Goal: Information Seeking & Learning: Learn about a topic

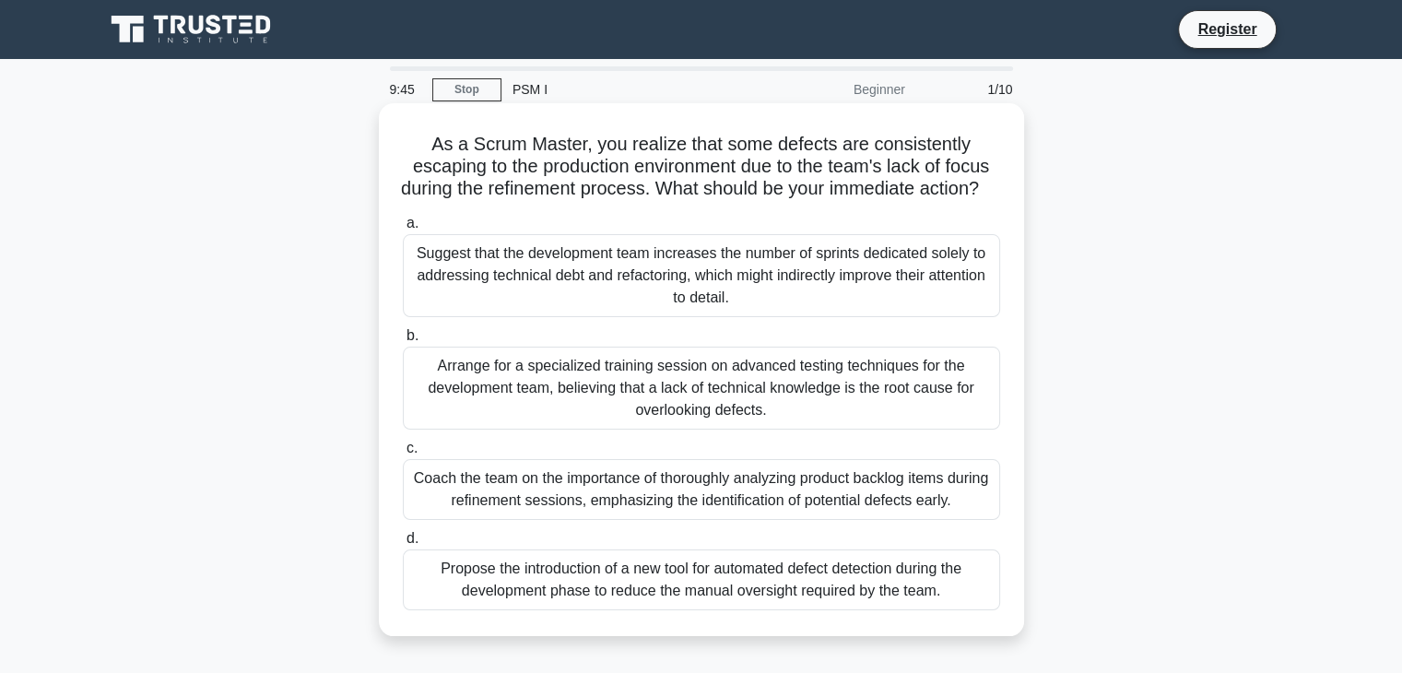
click at [481, 291] on div "Suggest that the development team increases the number of sprints dedicated sol…" at bounding box center [701, 275] width 597 height 83
click at [403, 230] on input "a. Suggest that the development team increases the number of sprints dedicated …" at bounding box center [403, 224] width 0 height 12
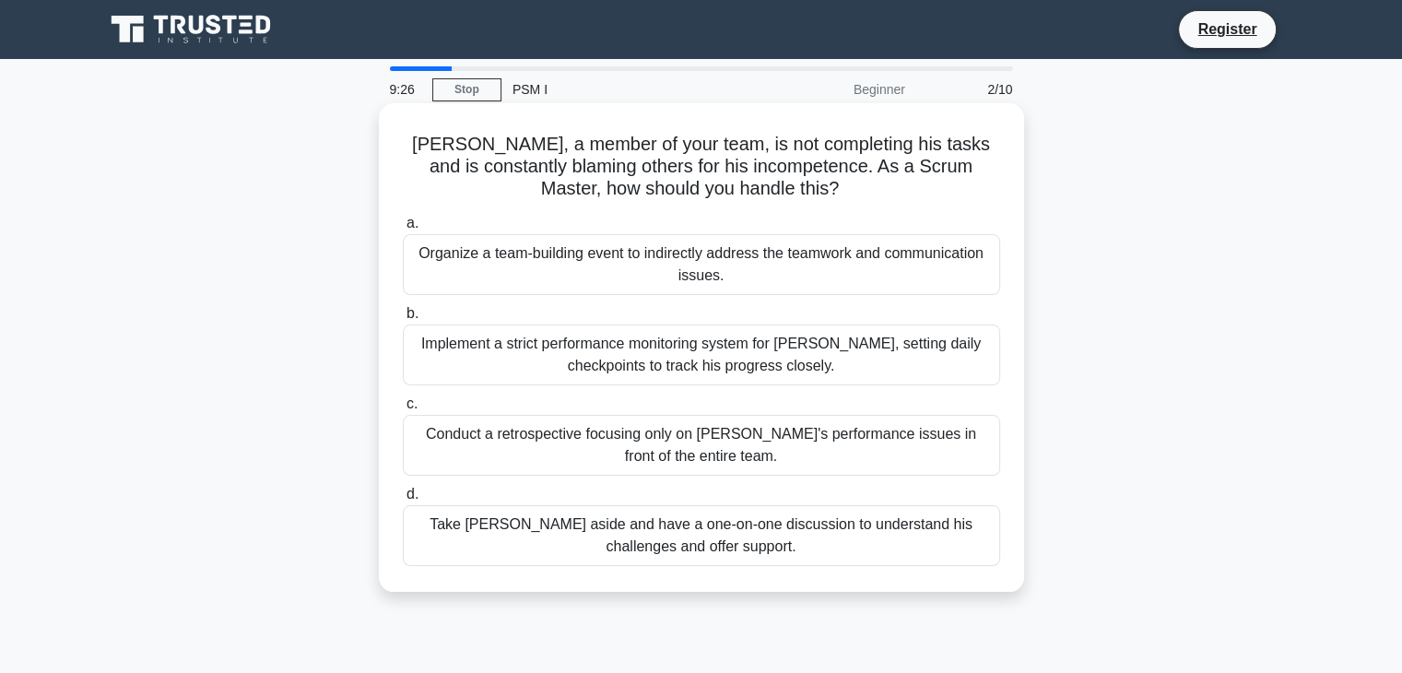
click at [533, 344] on div "Implement a strict performance monitoring system for [PERSON_NAME], setting dai…" at bounding box center [701, 355] width 597 height 61
click at [403, 320] on input "b. Implement a strict performance monitoring system for Nick, setting daily che…" at bounding box center [403, 314] width 0 height 12
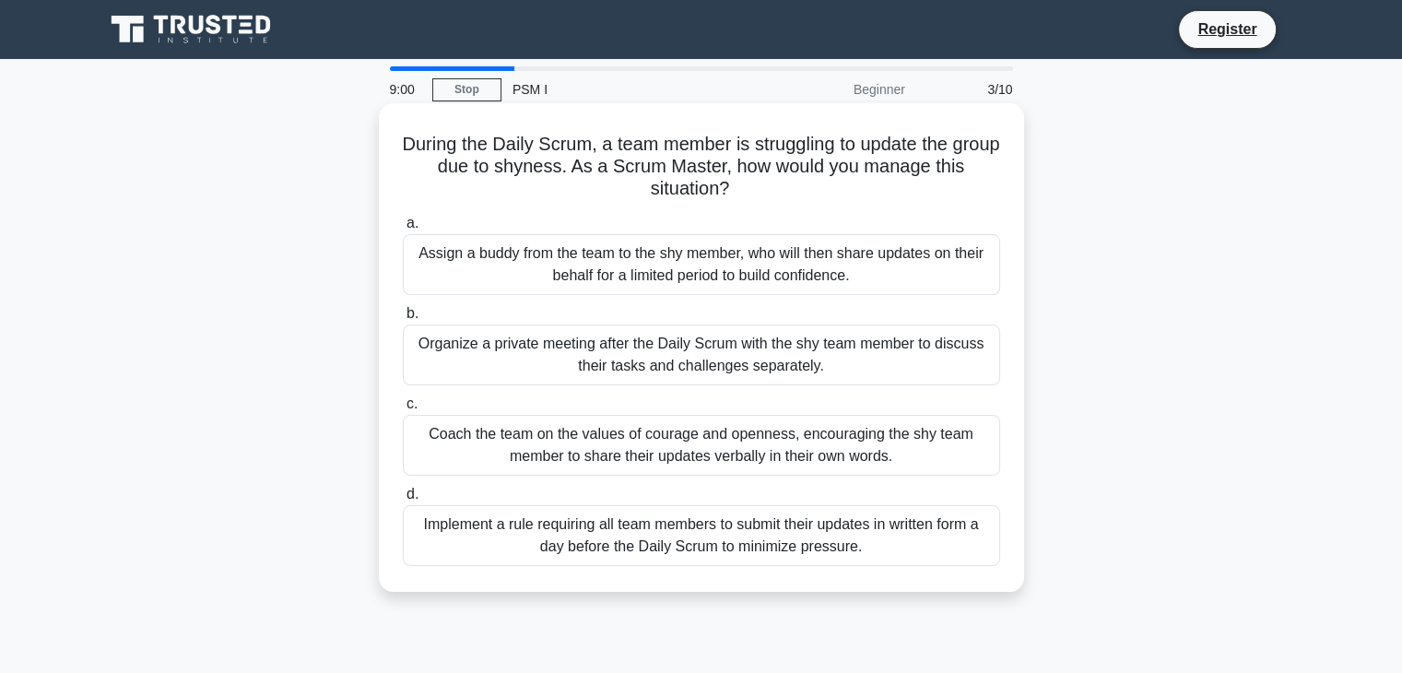
click at [459, 364] on div "Organize a private meeting after the Daily Scrum with the shy team member to di…" at bounding box center [701, 355] width 597 height 61
click at [403, 320] on input "b. Organize a private meeting after the Daily Scrum with the shy team member to…" at bounding box center [403, 314] width 0 height 12
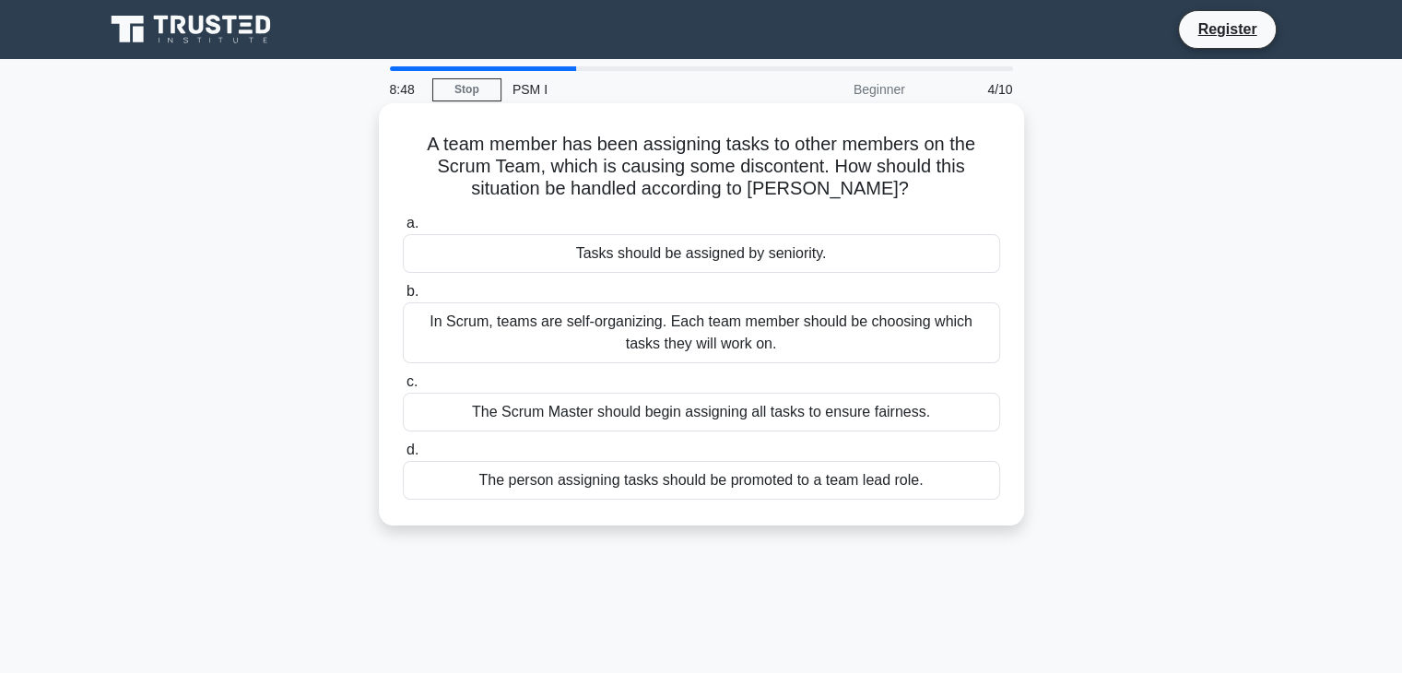
click at [459, 334] on div "In Scrum, teams are self-organizing. Each team member should be choosing which …" at bounding box center [701, 332] width 597 height 61
click at [403, 298] on input "b. In Scrum, teams are self-organizing. Each team member should be choosing whi…" at bounding box center [403, 292] width 0 height 12
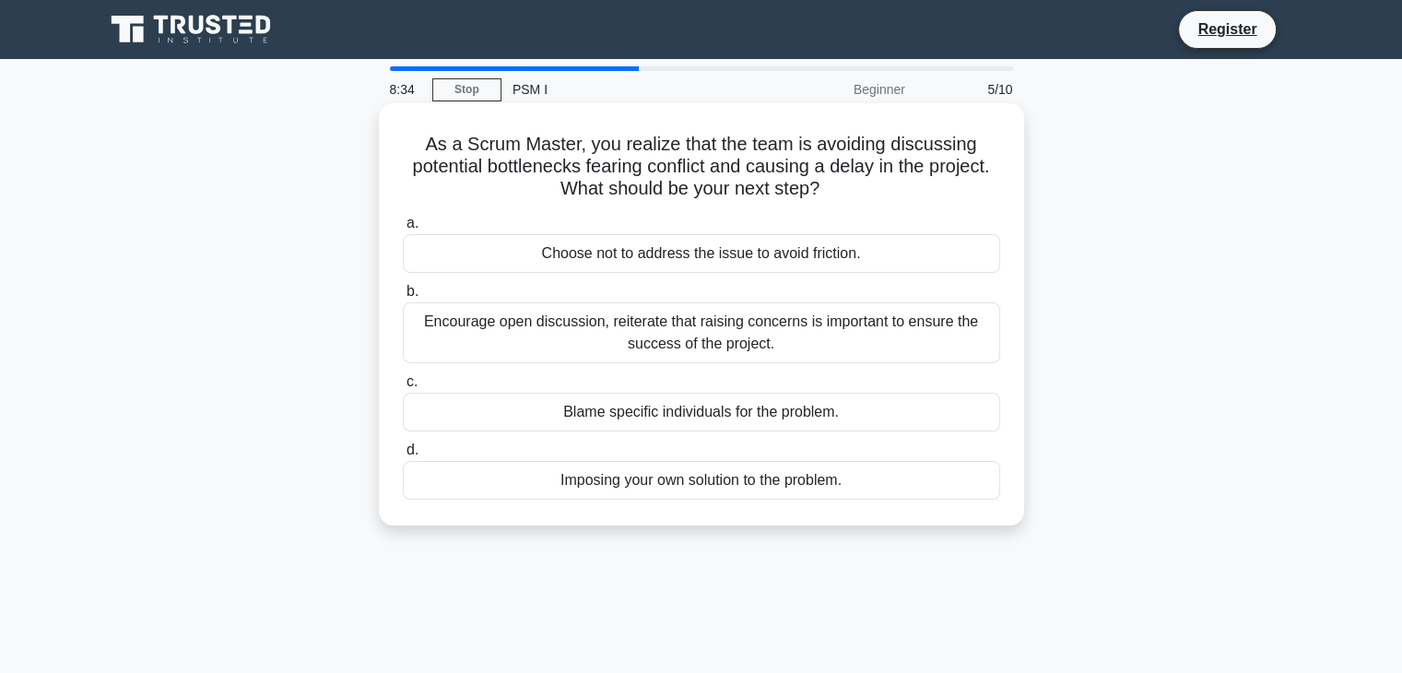
click at [476, 339] on div "Encourage open discussion, reiterate that raising concerns is important to ensu…" at bounding box center [701, 332] width 597 height 61
click at [403, 298] on input "b. Encourage open discussion, reiterate that raising concerns is important to e…" at bounding box center [403, 292] width 0 height 12
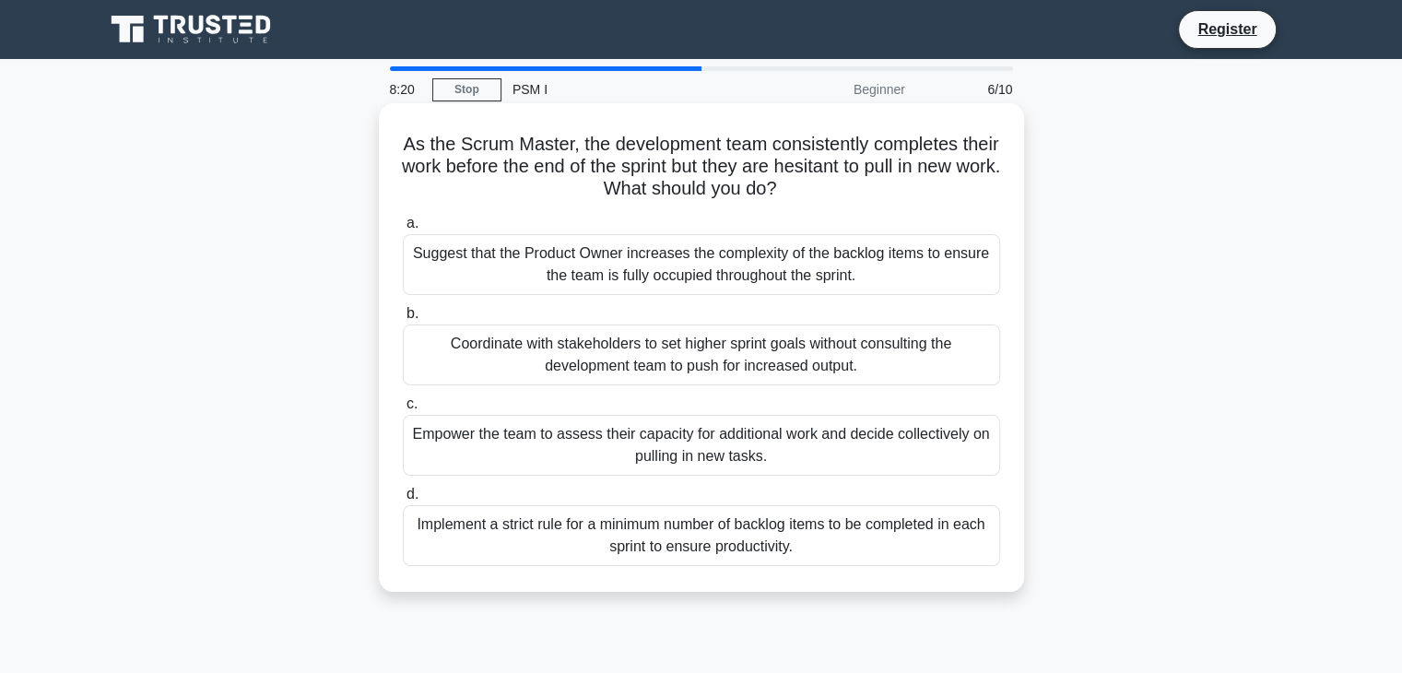
click at [448, 433] on div "Empower the team to assess their capacity for additional work and decide collec…" at bounding box center [701, 445] width 597 height 61
click at [403, 410] on input "c. Empower the team to assess their capacity for additional work and decide col…" at bounding box center [403, 404] width 0 height 12
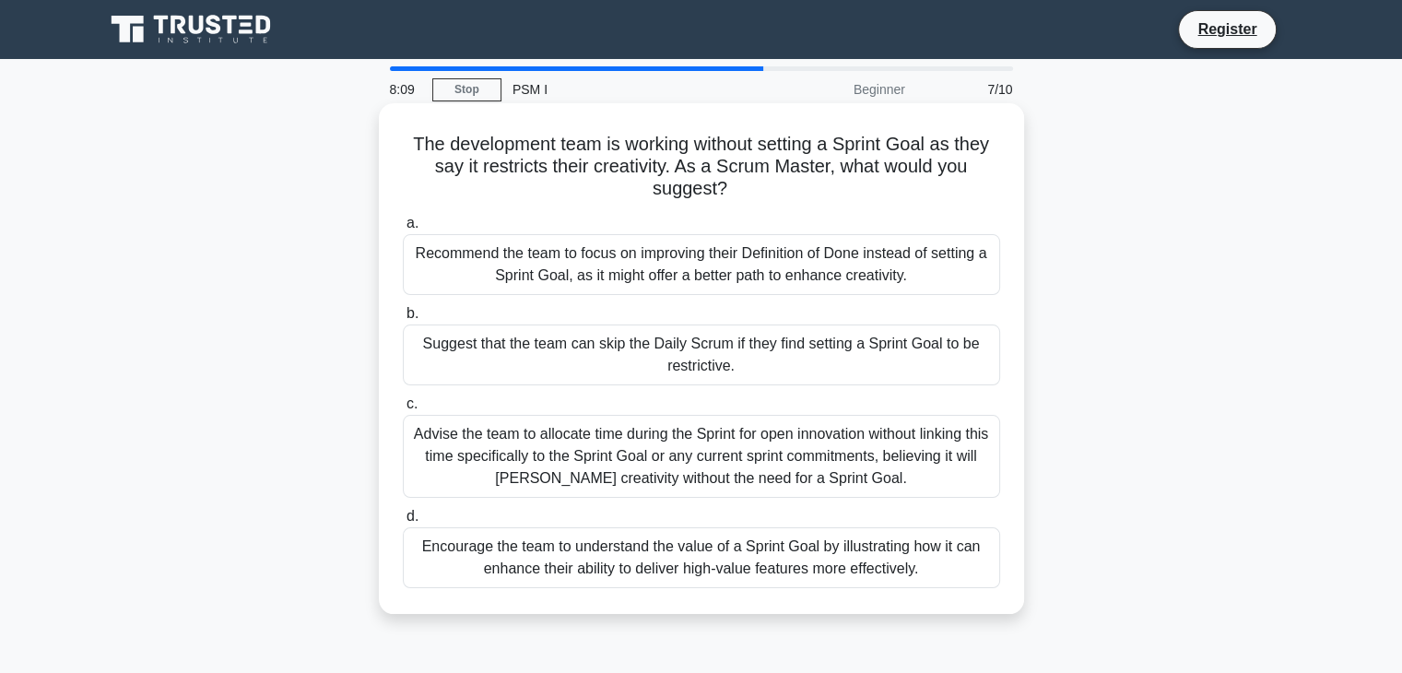
click at [442, 439] on div "Advise the team to allocate time during the Sprint for open innovation without …" at bounding box center [701, 456] width 597 height 83
click at [403, 410] on input "c. Advise the team to allocate time during the Sprint for open innovation witho…" at bounding box center [403, 404] width 0 height 12
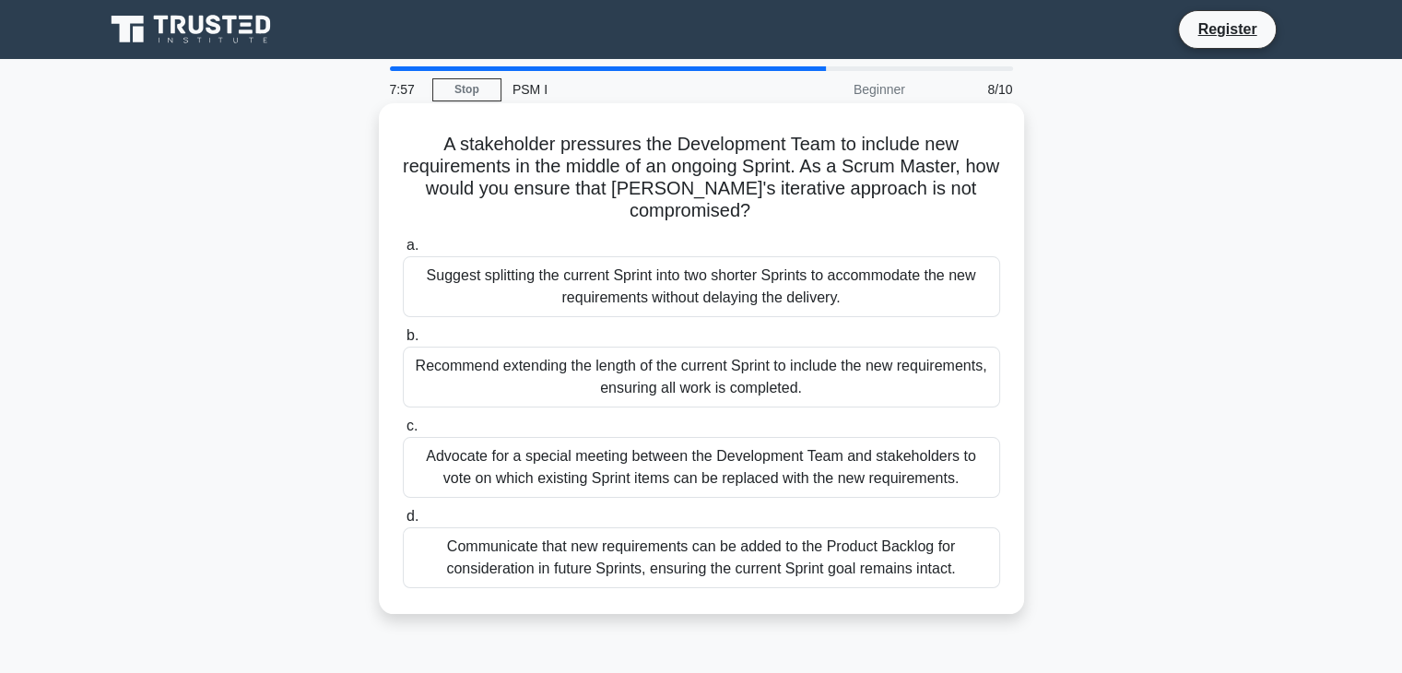
click at [477, 363] on div "Recommend extending the length of the current Sprint to include the new require…" at bounding box center [701, 377] width 597 height 61
click at [403, 342] on input "b. Recommend extending the length of the current Sprint to include the new requ…" at bounding box center [403, 336] width 0 height 12
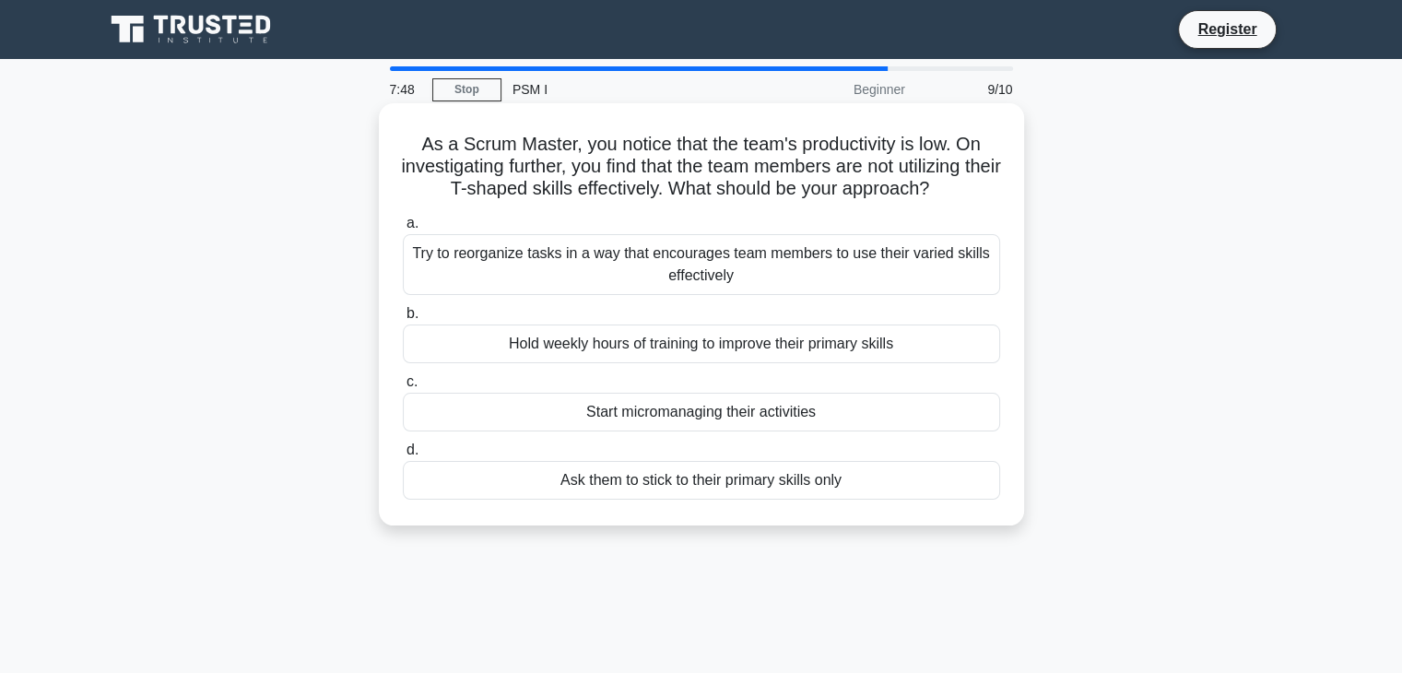
click at [489, 411] on div "Start micromanaging their activities" at bounding box center [701, 412] width 597 height 39
click at [403, 388] on input "c. Start micromanaging their activities" at bounding box center [403, 382] width 0 height 12
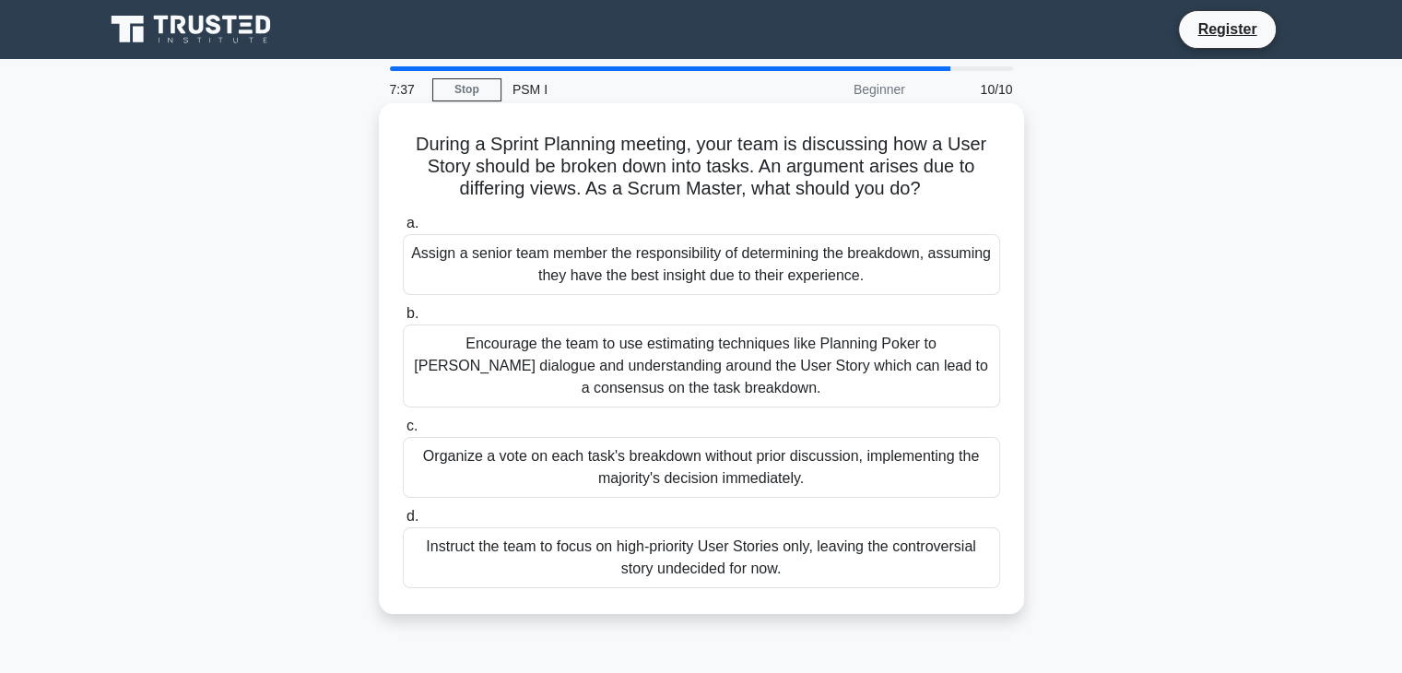
click at [618, 352] on div "Encourage the team to use estimating techniques like Planning Poker to foster d…" at bounding box center [701, 366] width 597 height 83
click at [403, 320] on input "b. Encourage the team to use estimating techniques like Planning Poker to foste…" at bounding box center [403, 314] width 0 height 12
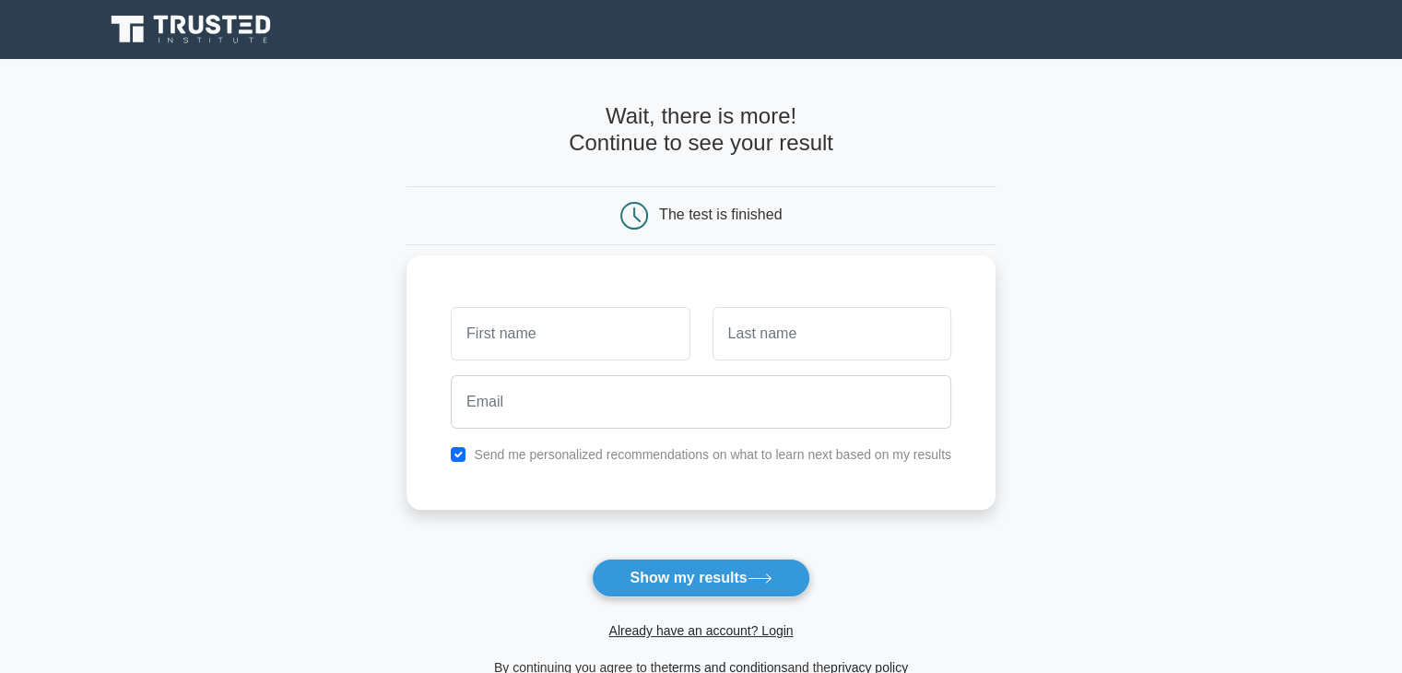
click at [547, 325] on input "text" at bounding box center [570, 333] width 239 height 53
type input "Haithem"
click at [761, 321] on input "text" at bounding box center [832, 333] width 239 height 53
type input "m"
type input "maaloul"
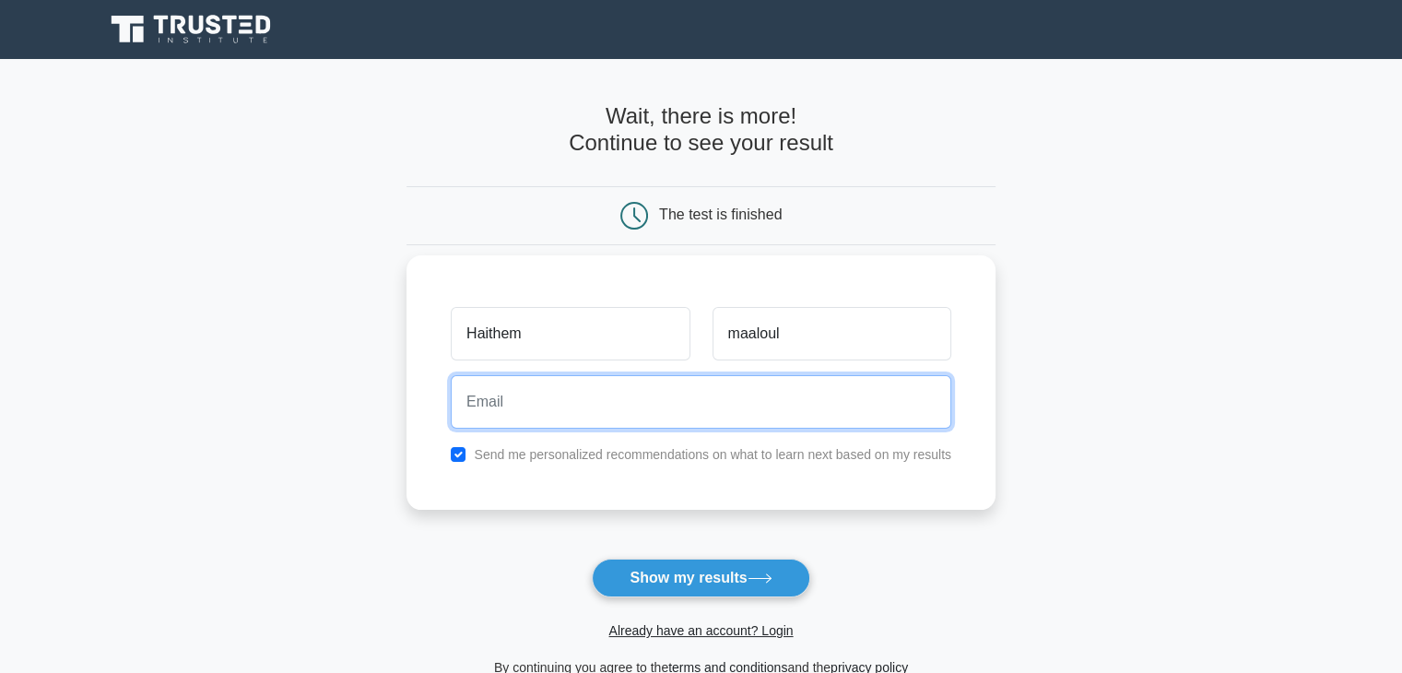
click at [638, 393] on input "email" at bounding box center [701, 401] width 501 height 53
type input "haithemmaaloul66@gmail.com"
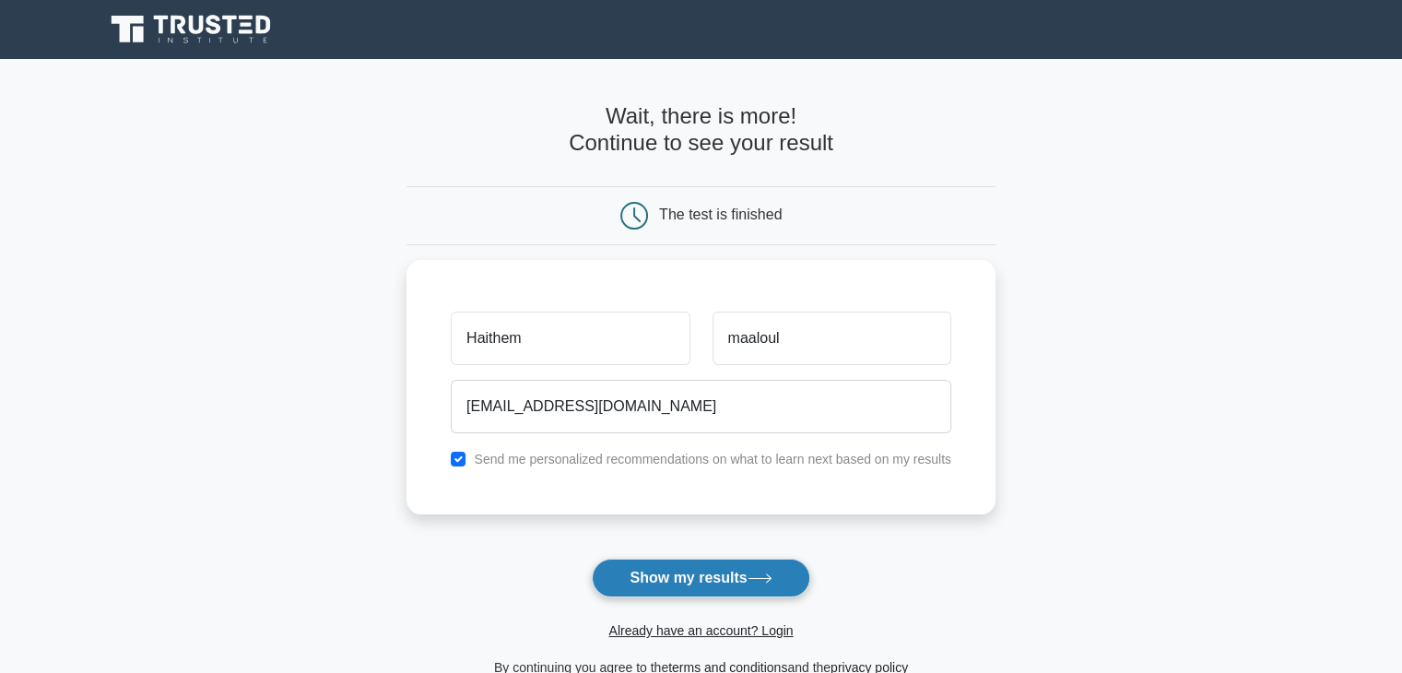
click at [667, 580] on button "Show my results" at bounding box center [701, 578] width 218 height 39
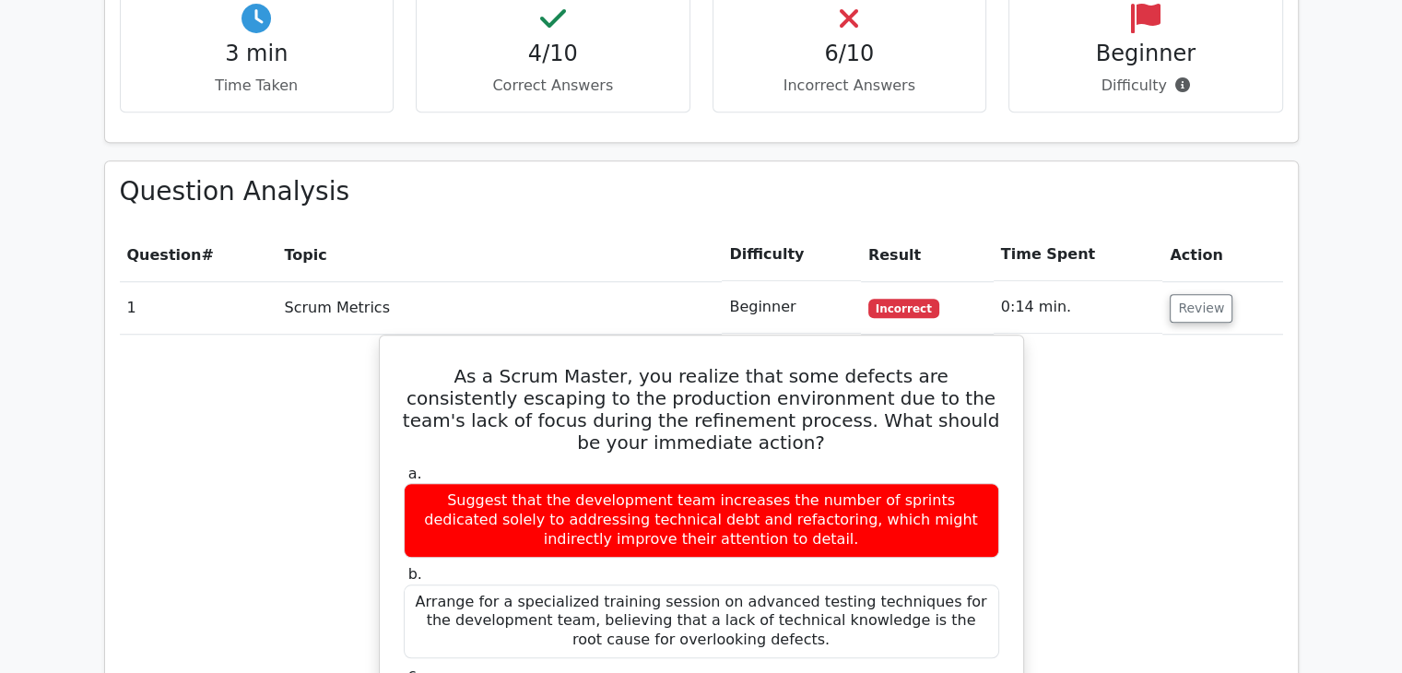
scroll to position [1567, 0]
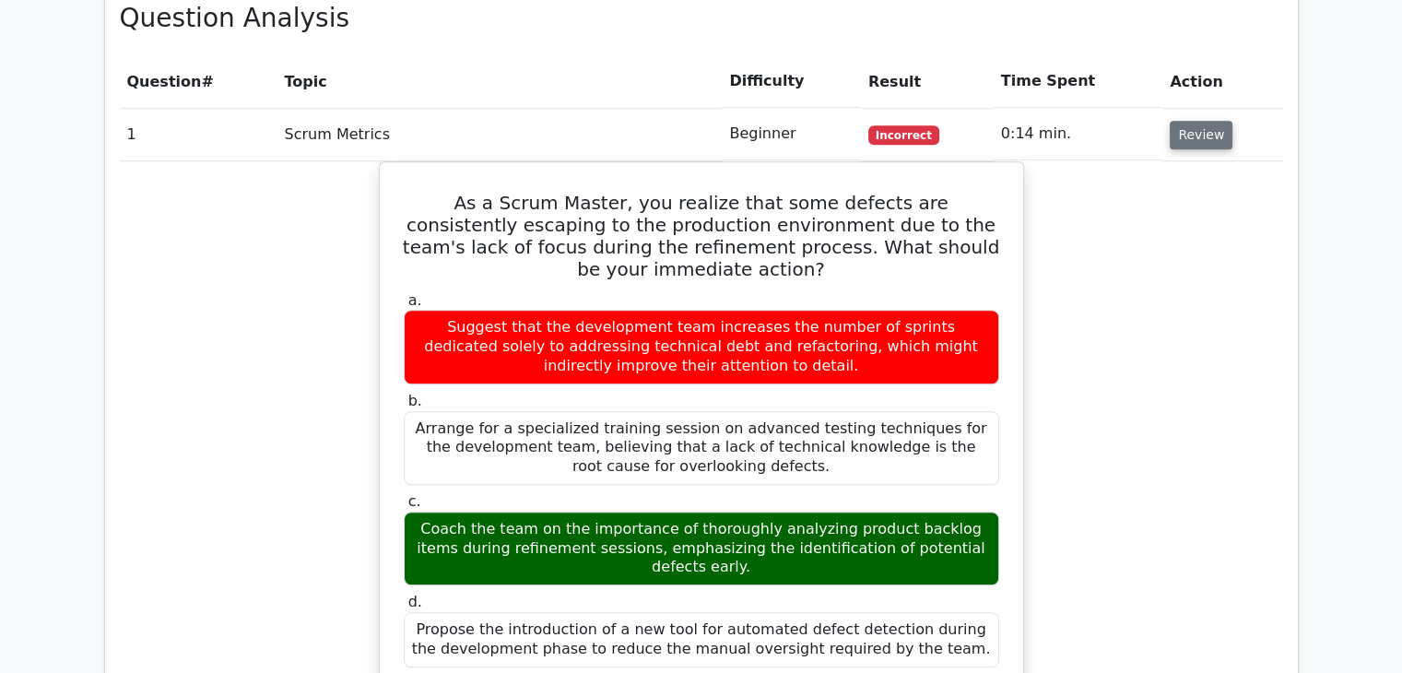
click at [1192, 121] on button "Review" at bounding box center [1201, 135] width 63 height 29
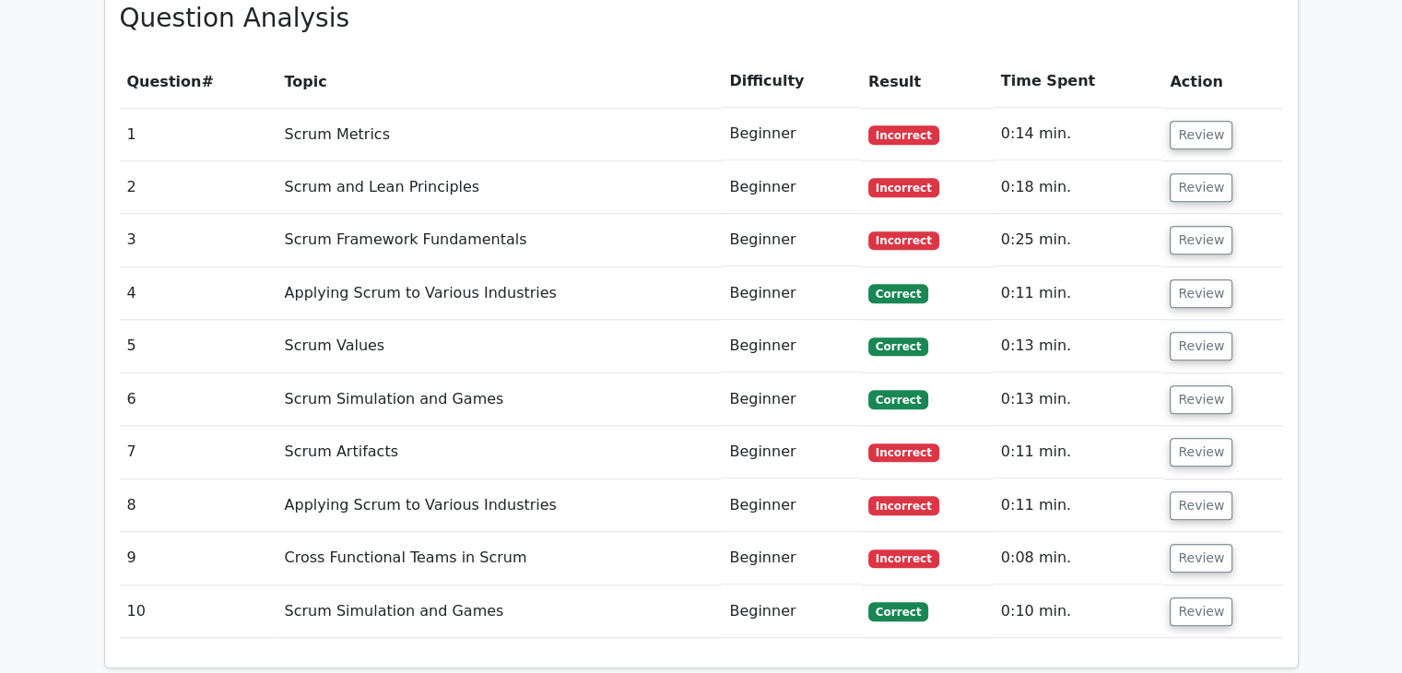
click at [918, 284] on span "Correct" at bounding box center [898, 293] width 60 height 18
click at [1184, 279] on button "Review" at bounding box center [1201, 293] width 63 height 29
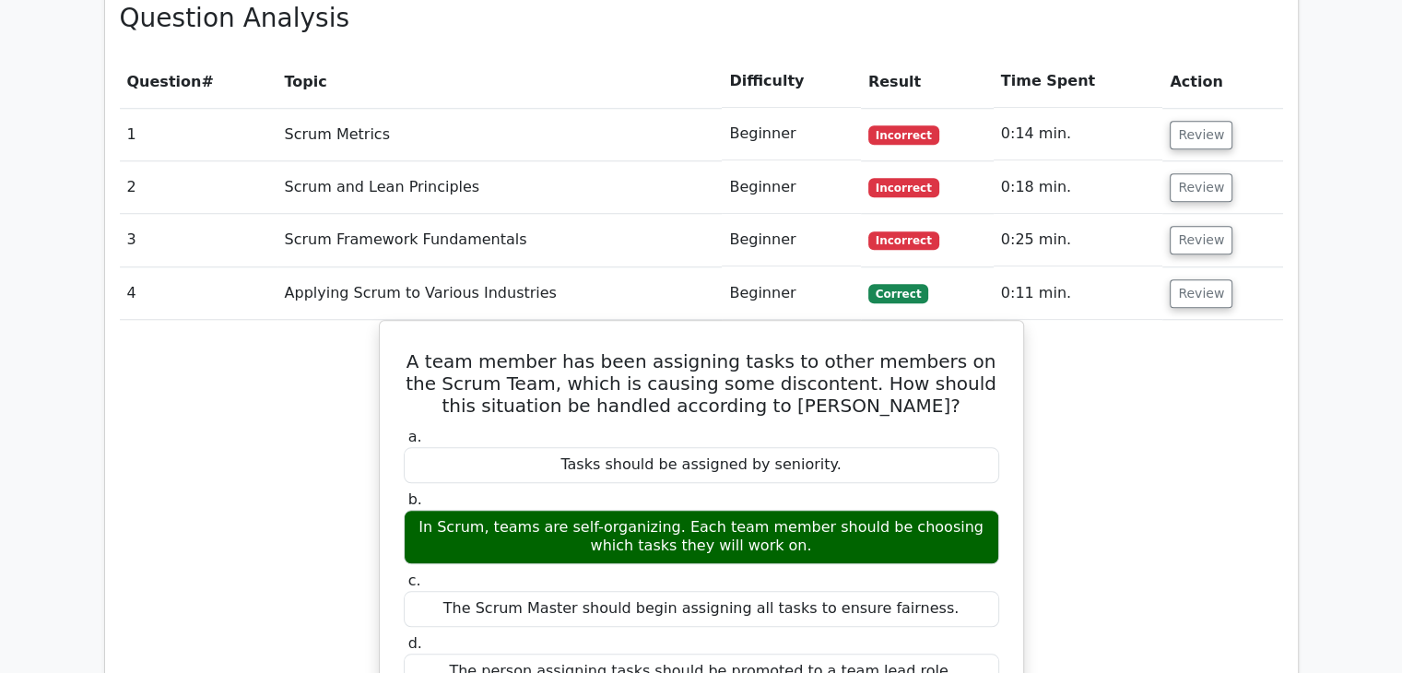
scroll to position [1199, 0]
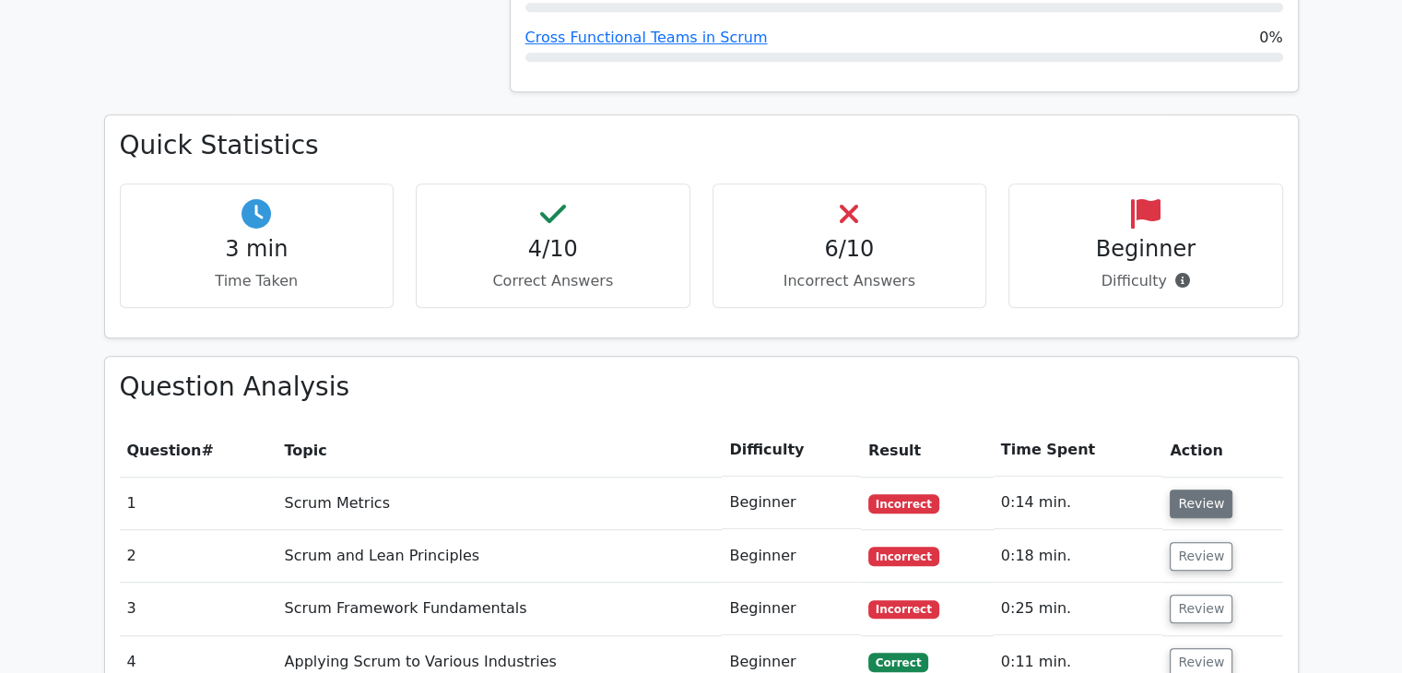
click at [1202, 490] on button "Review" at bounding box center [1201, 504] width 63 height 29
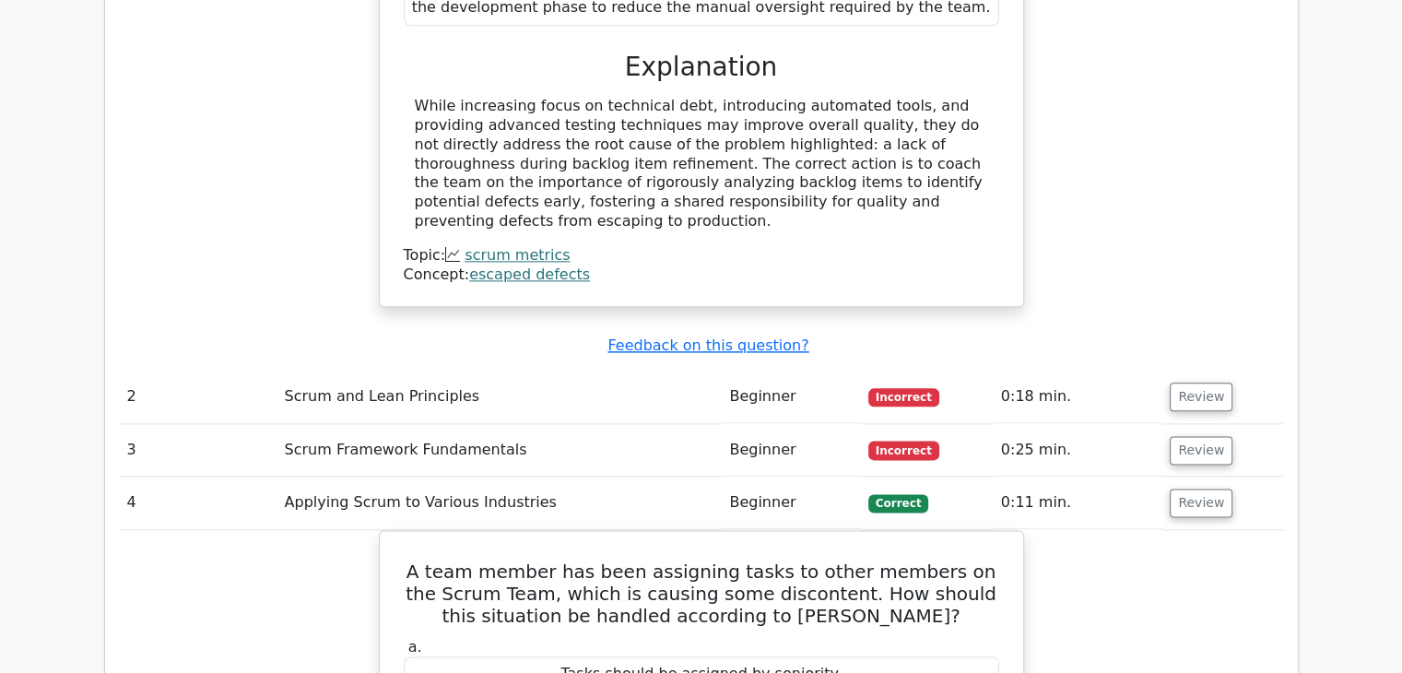
scroll to position [2213, 0]
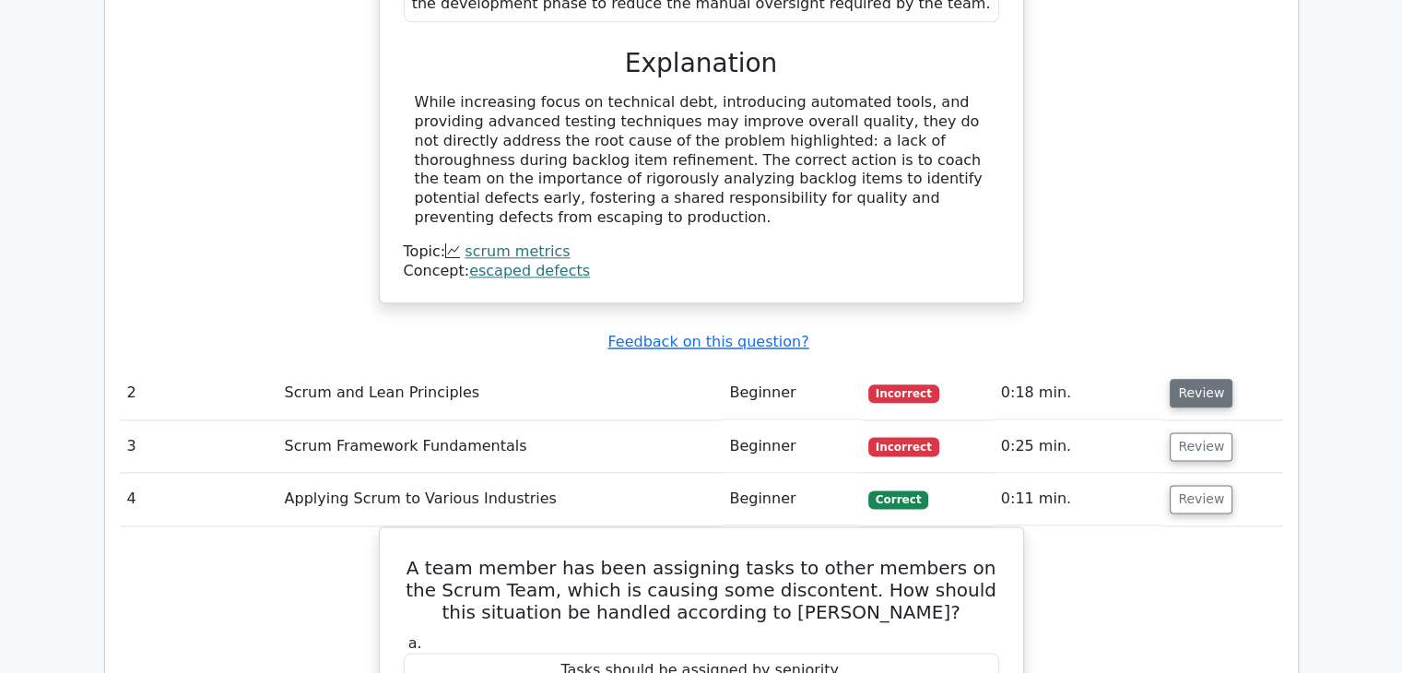
click at [1194, 379] on button "Review" at bounding box center [1201, 393] width 63 height 29
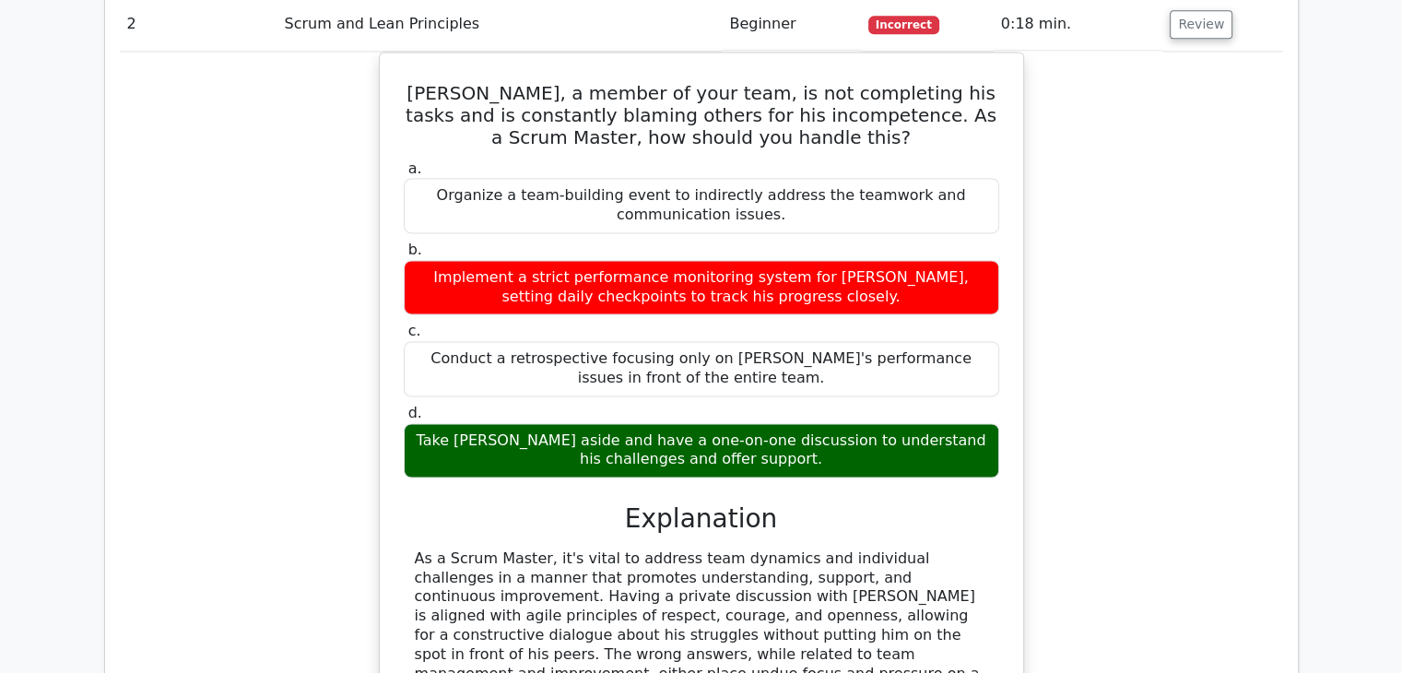
scroll to position [2950, 0]
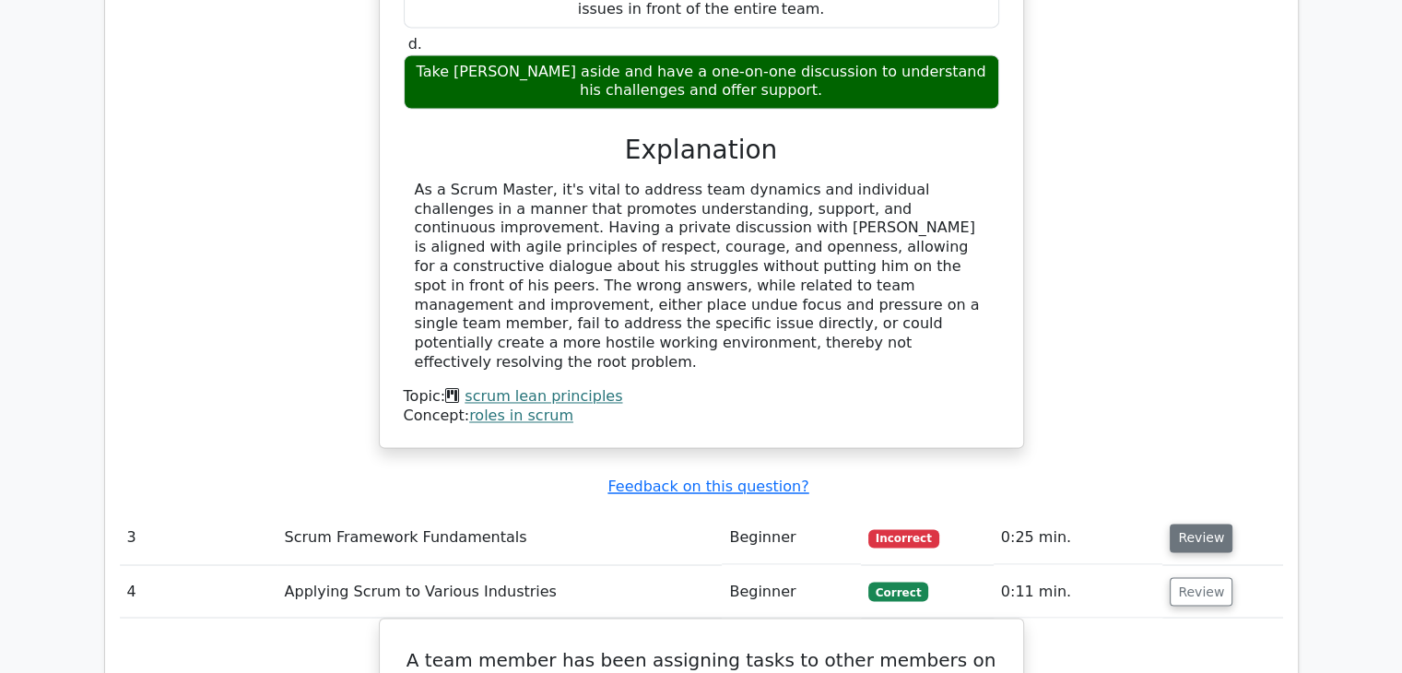
click at [1215, 524] on button "Review" at bounding box center [1201, 538] width 63 height 29
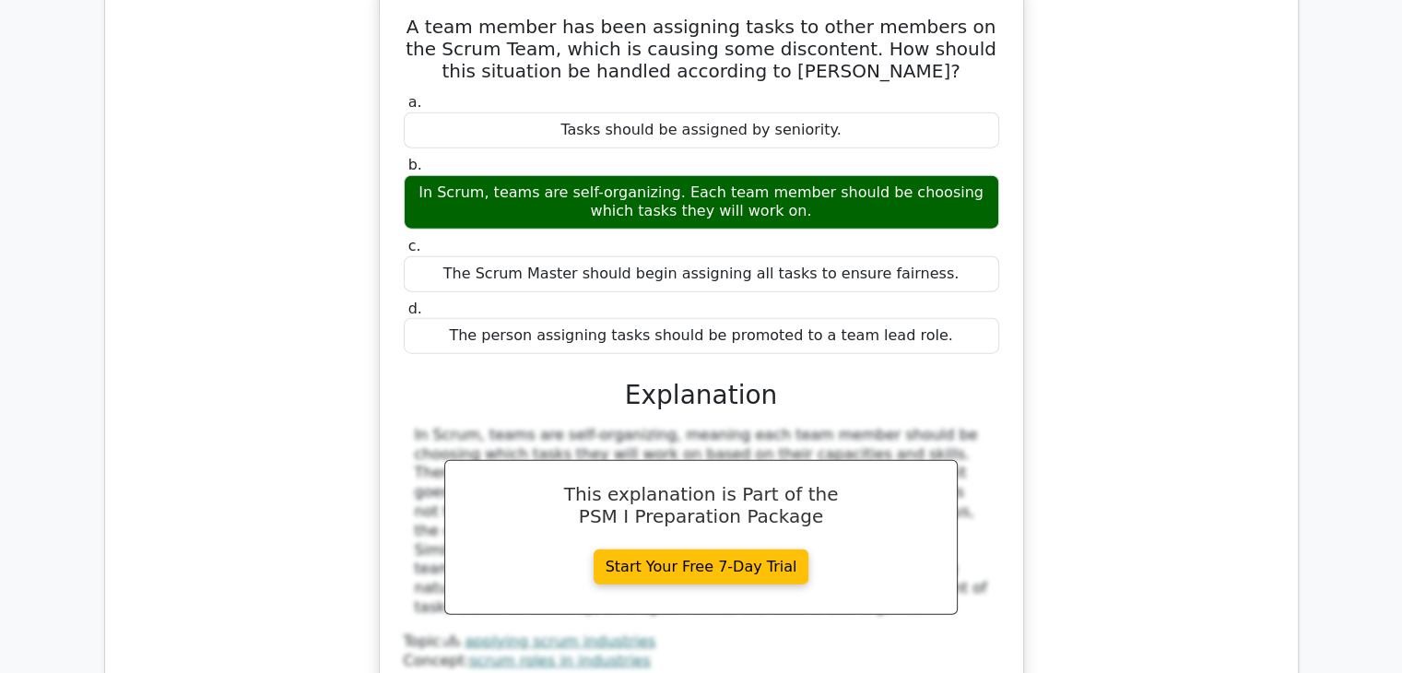
scroll to position [4702, 0]
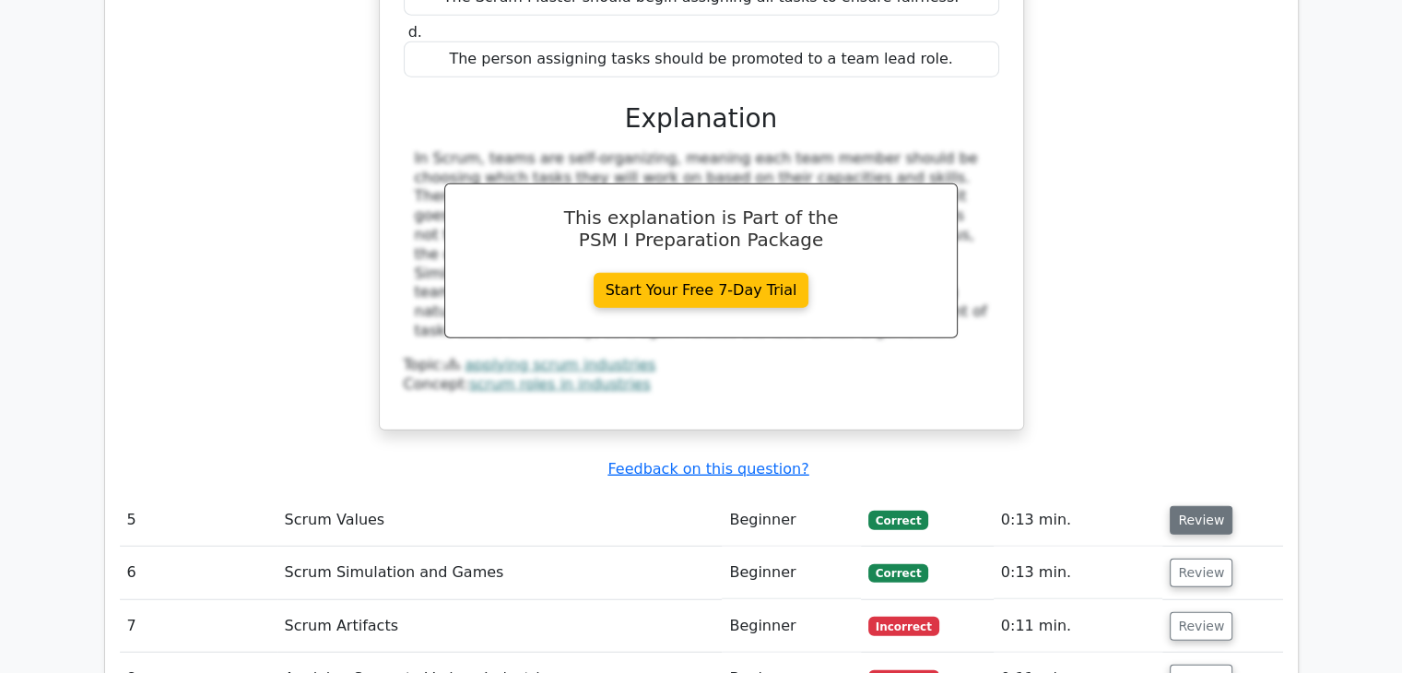
click at [1201, 506] on button "Review" at bounding box center [1201, 520] width 63 height 29
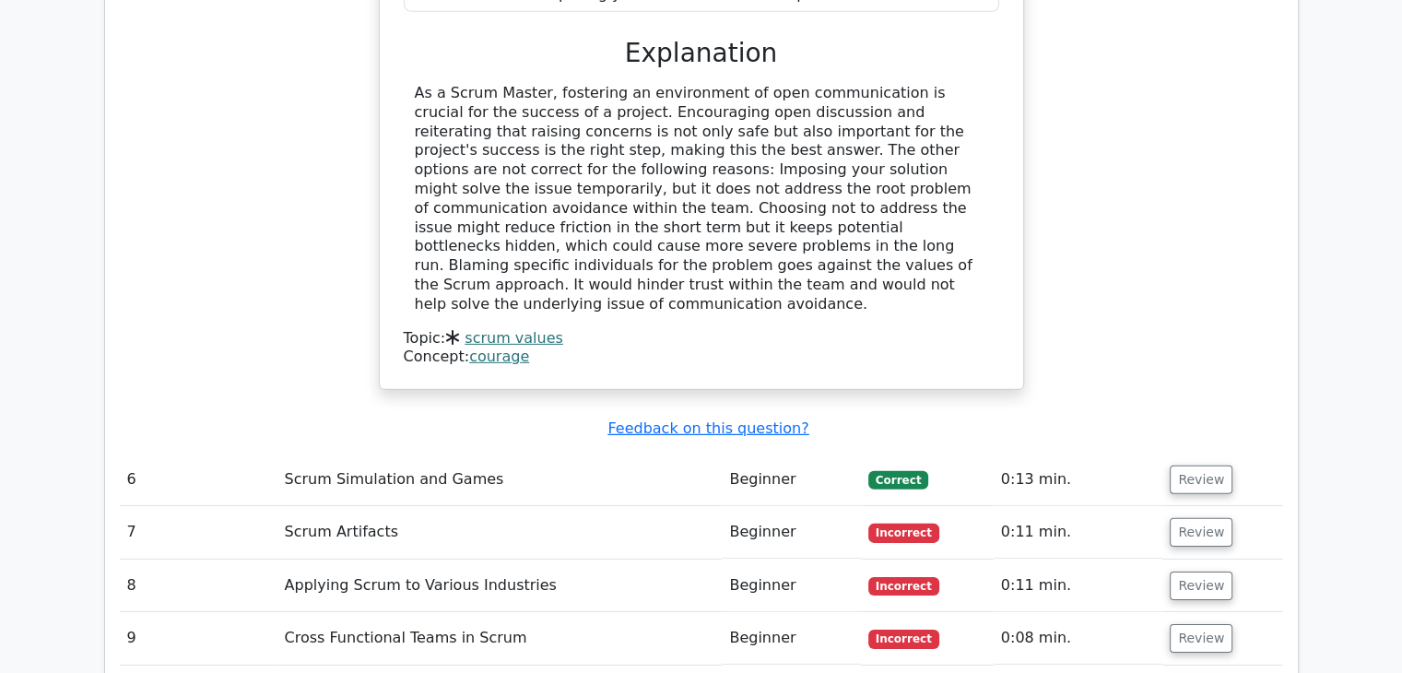
scroll to position [5624, 0]
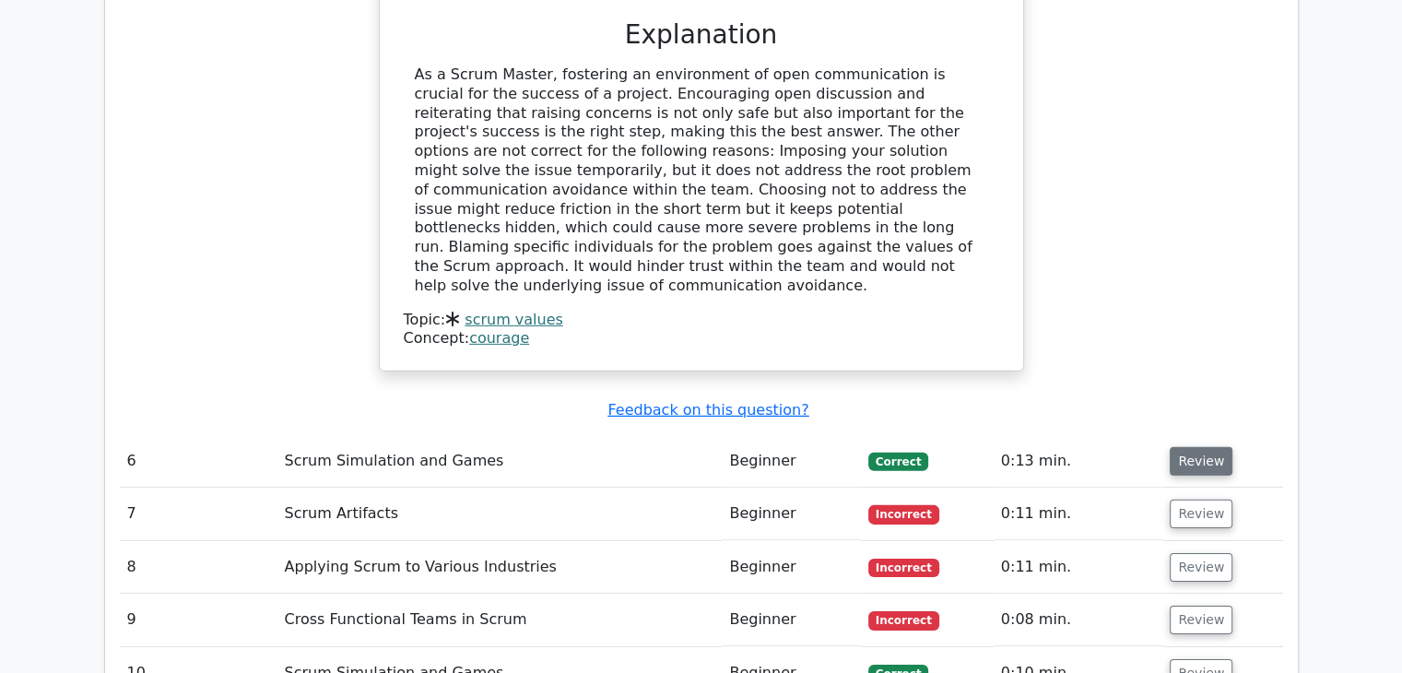
click at [1199, 447] on button "Review" at bounding box center [1201, 461] width 63 height 29
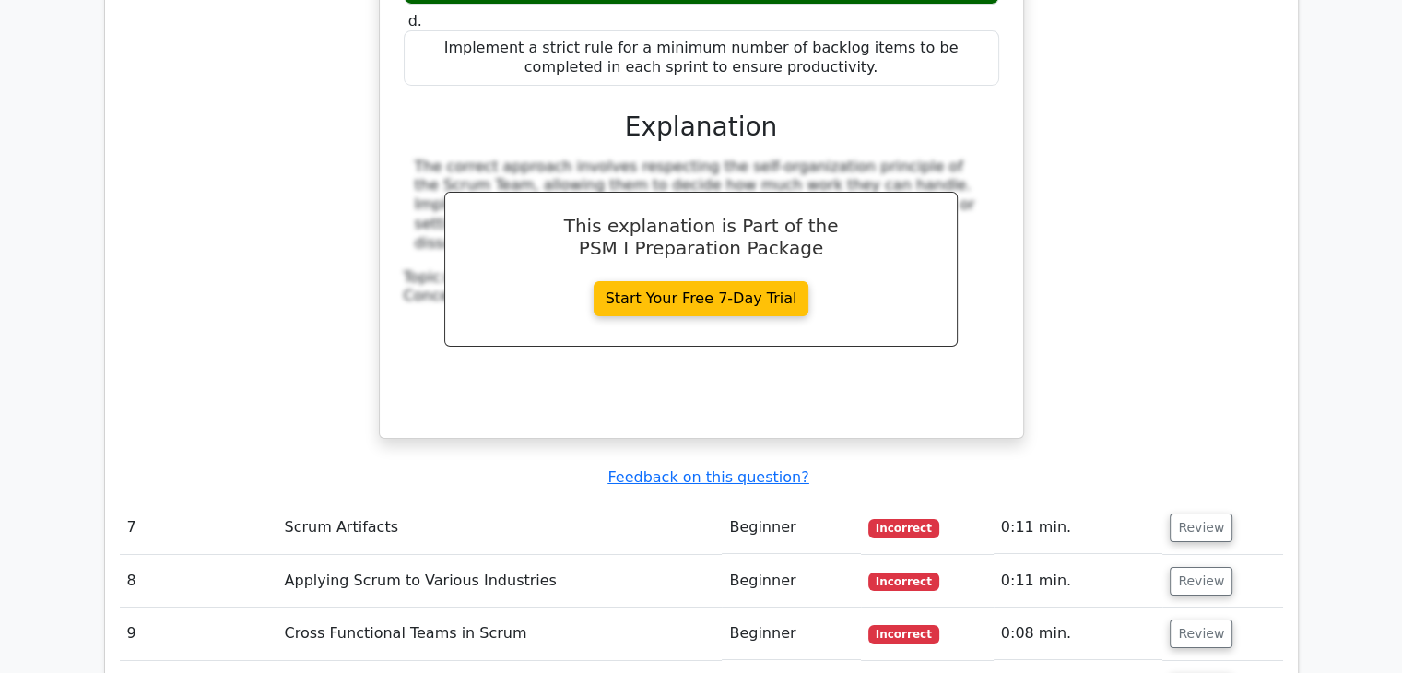
scroll to position [6454, 0]
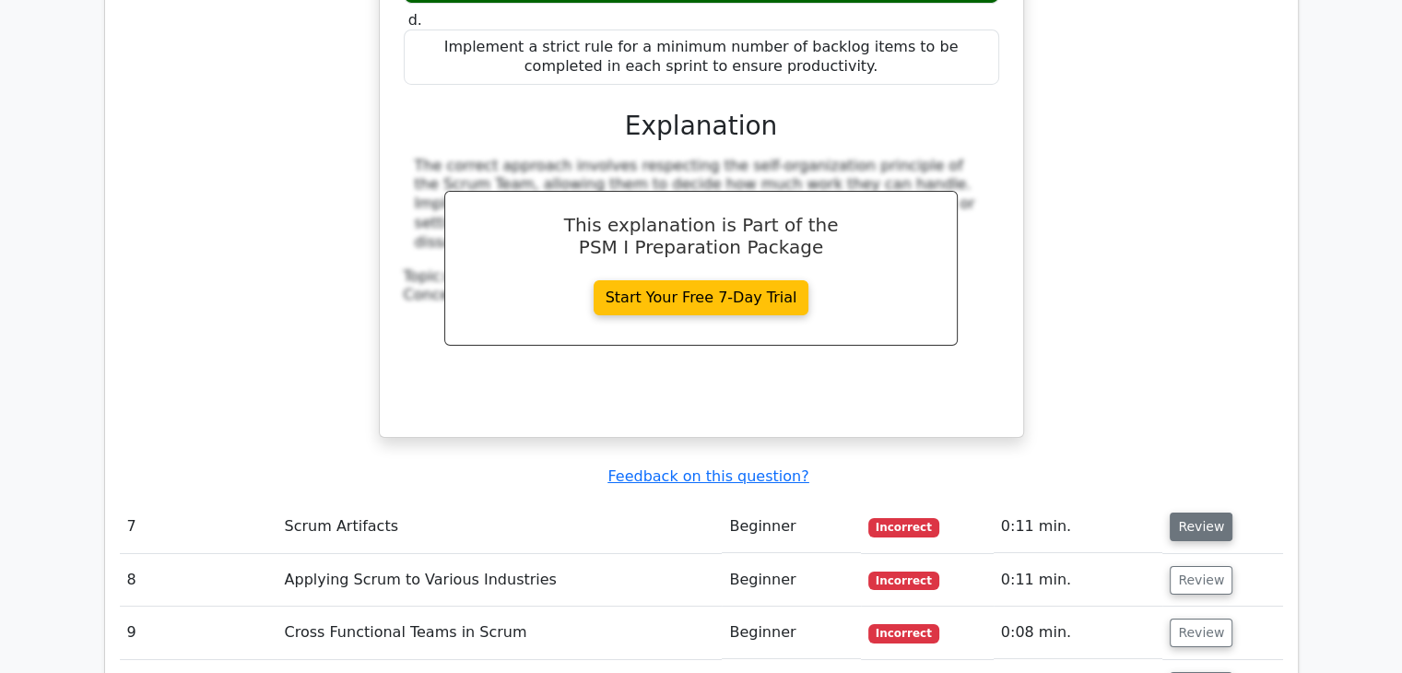
click at [1198, 513] on button "Review" at bounding box center [1201, 527] width 63 height 29
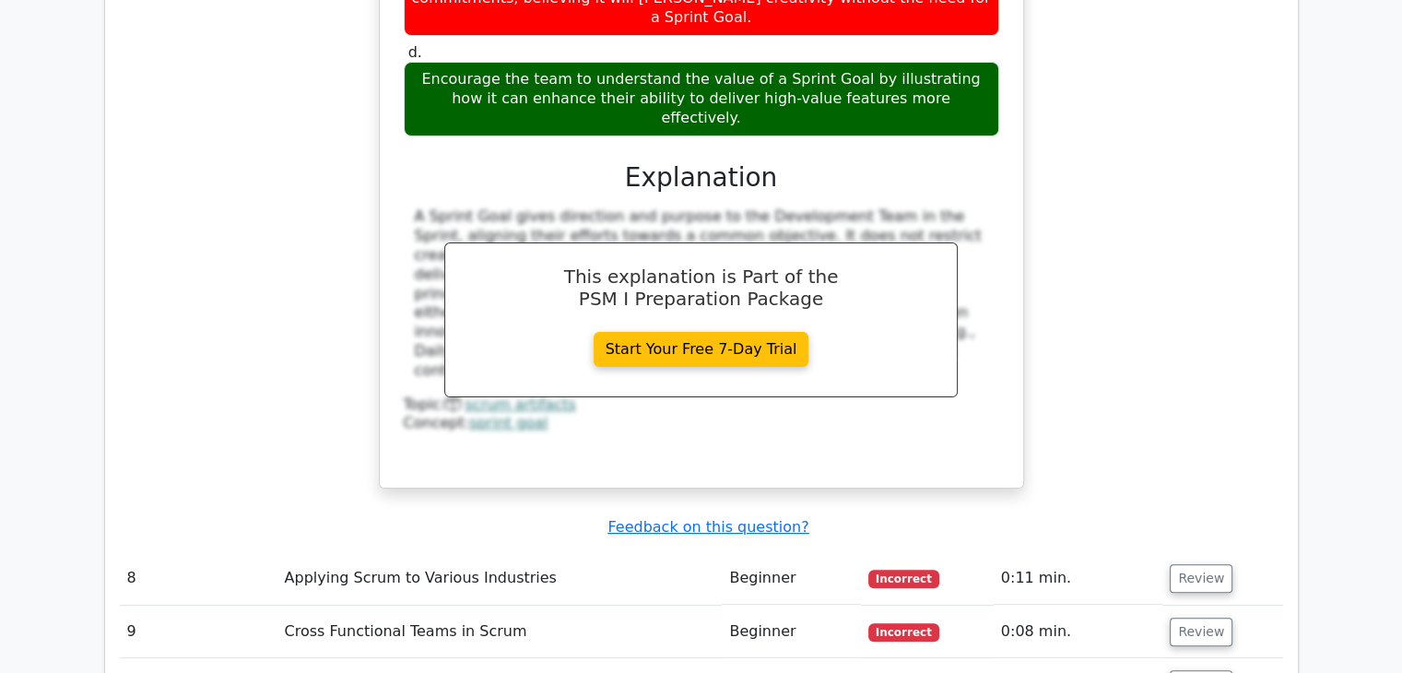
scroll to position [7376, 0]
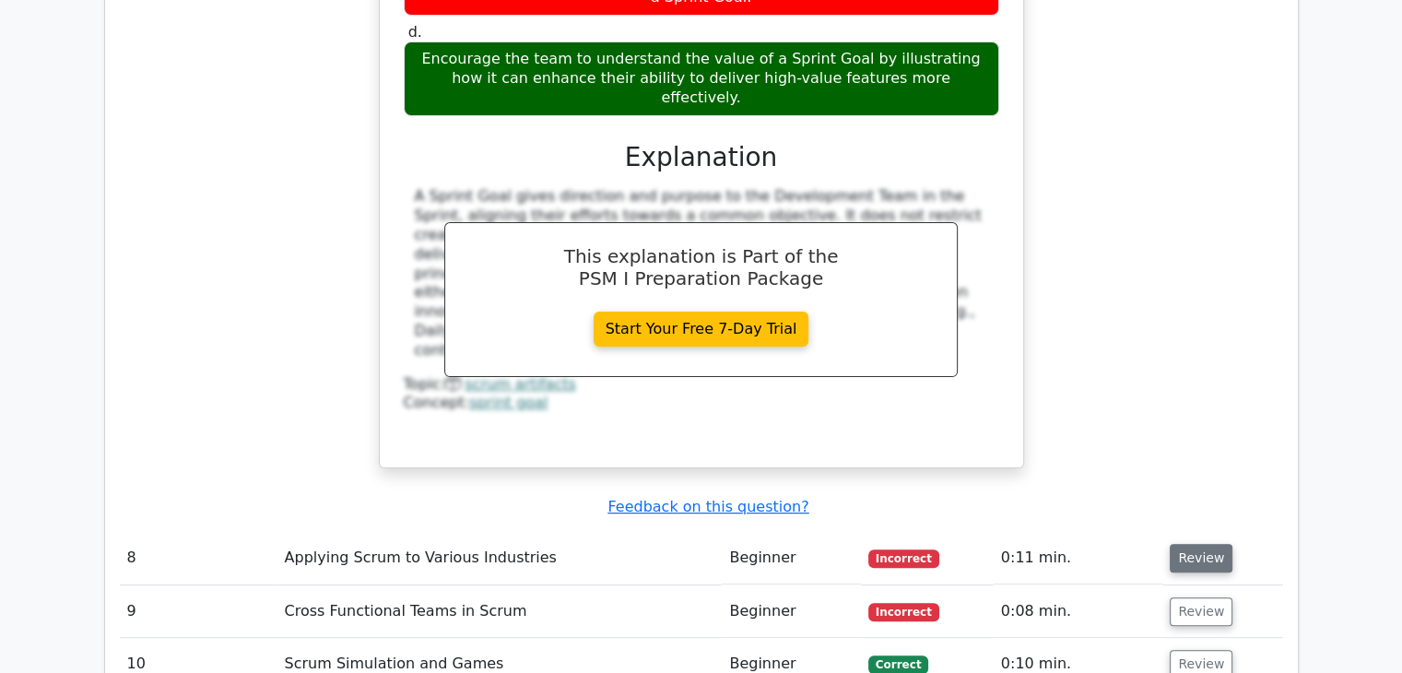
click at [1190, 544] on button "Review" at bounding box center [1201, 558] width 63 height 29
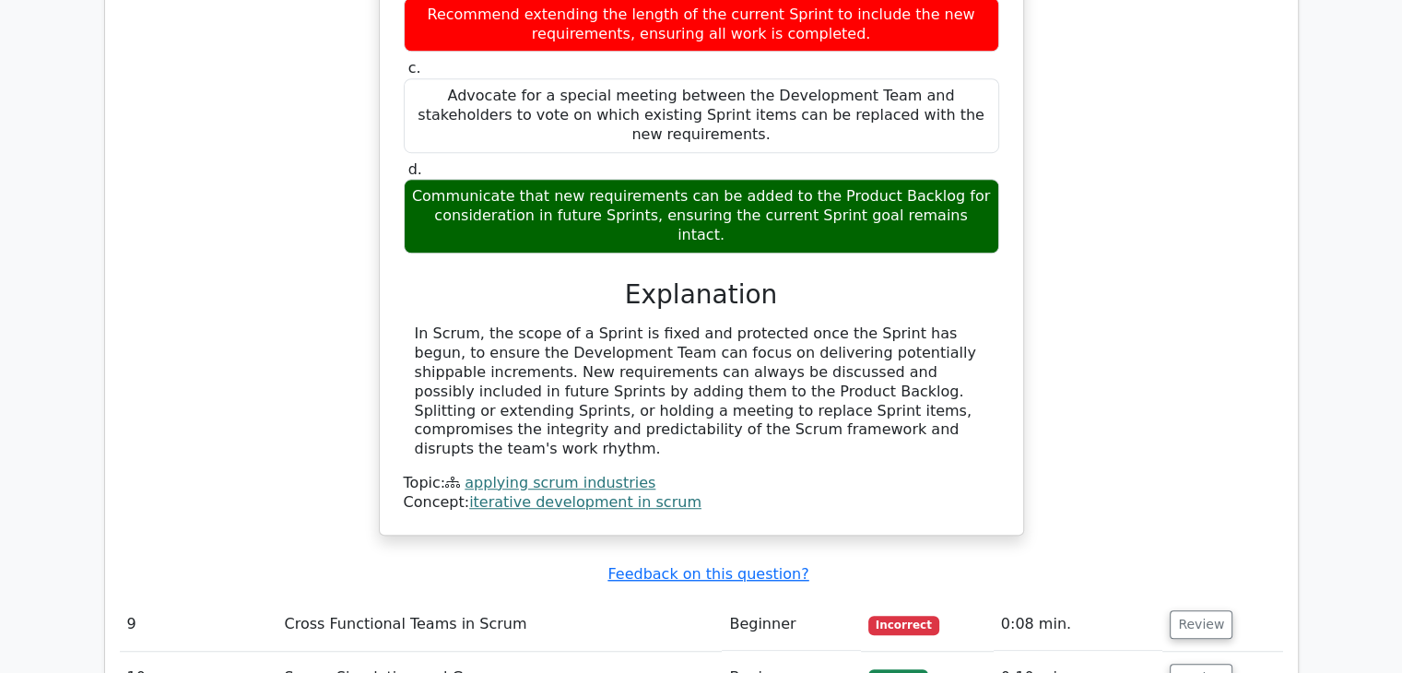
scroll to position [8298, 0]
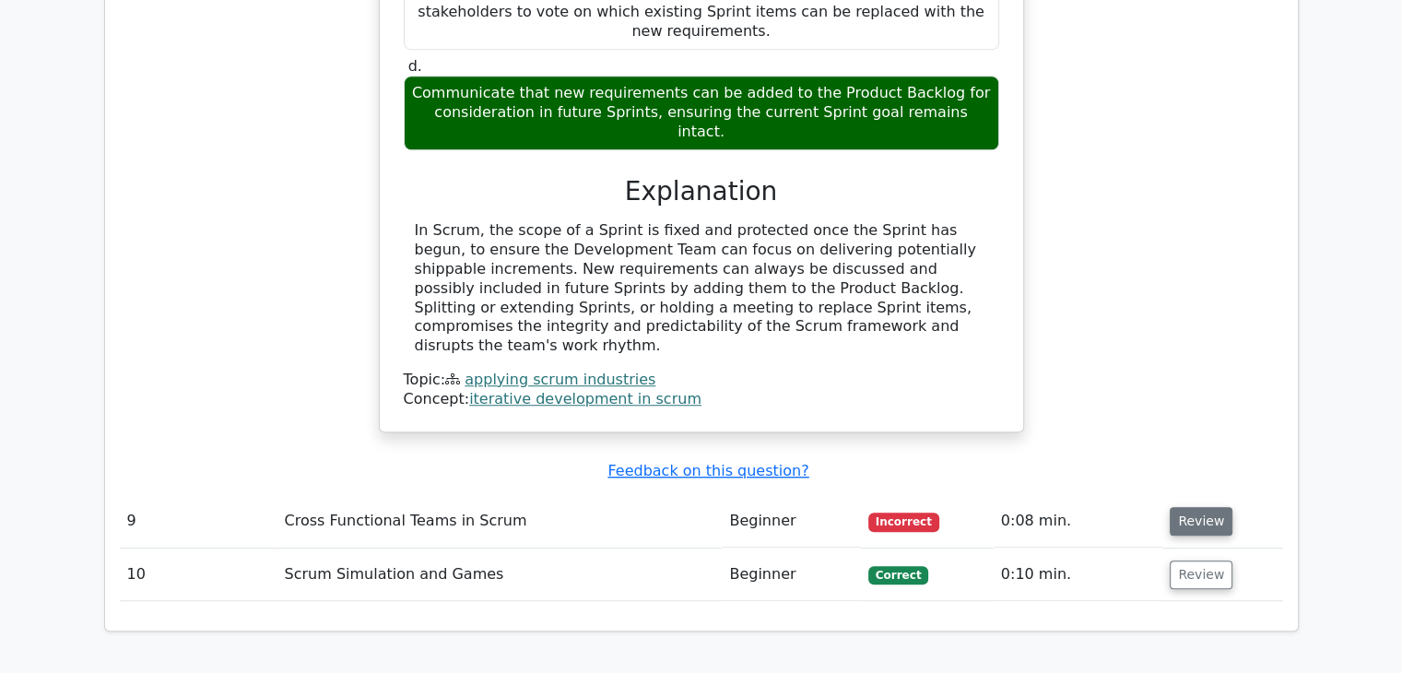
click at [1193, 507] on button "Review" at bounding box center [1201, 521] width 63 height 29
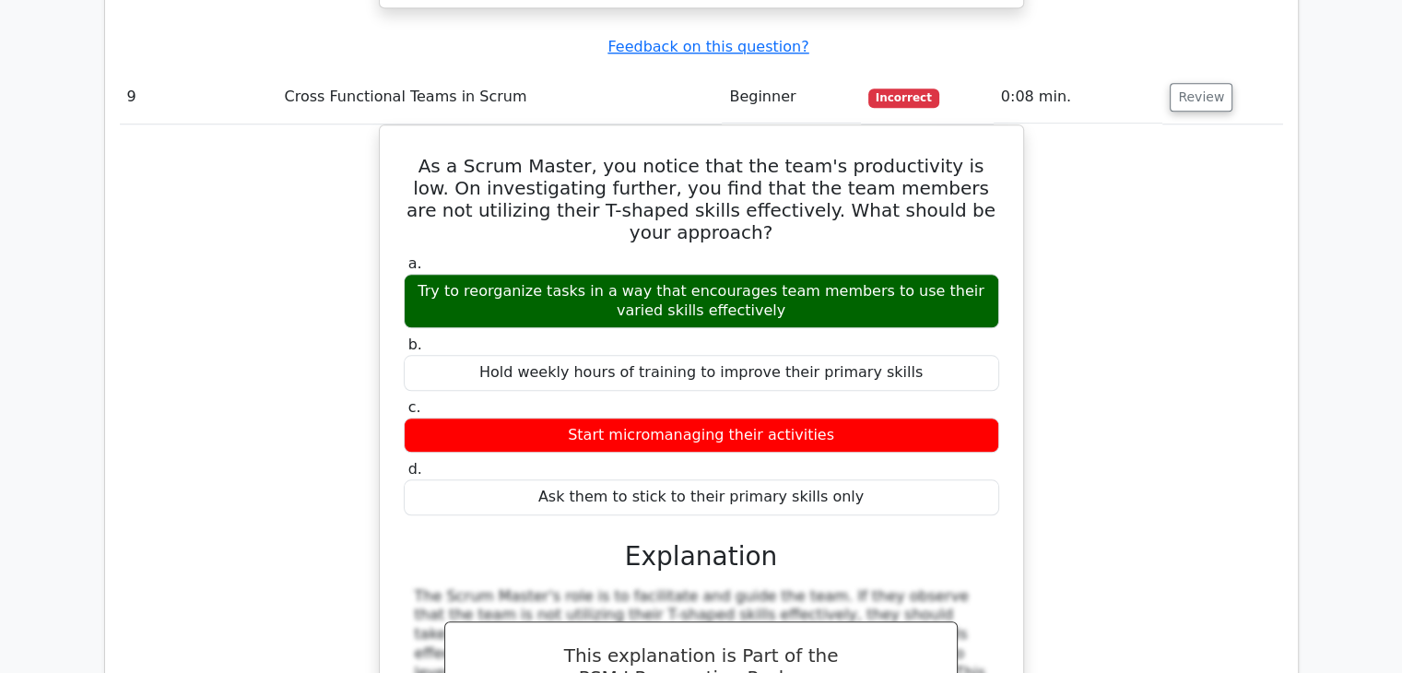
scroll to position [8943, 0]
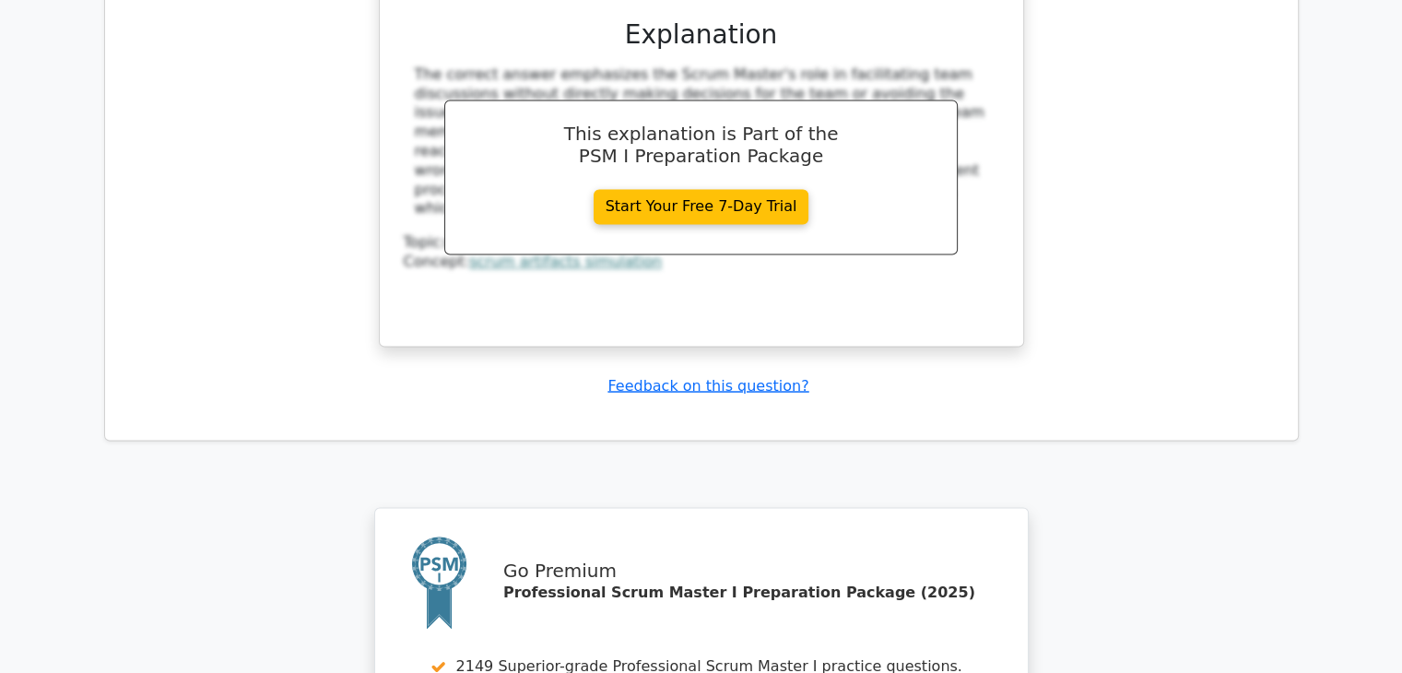
scroll to position [10507, 0]
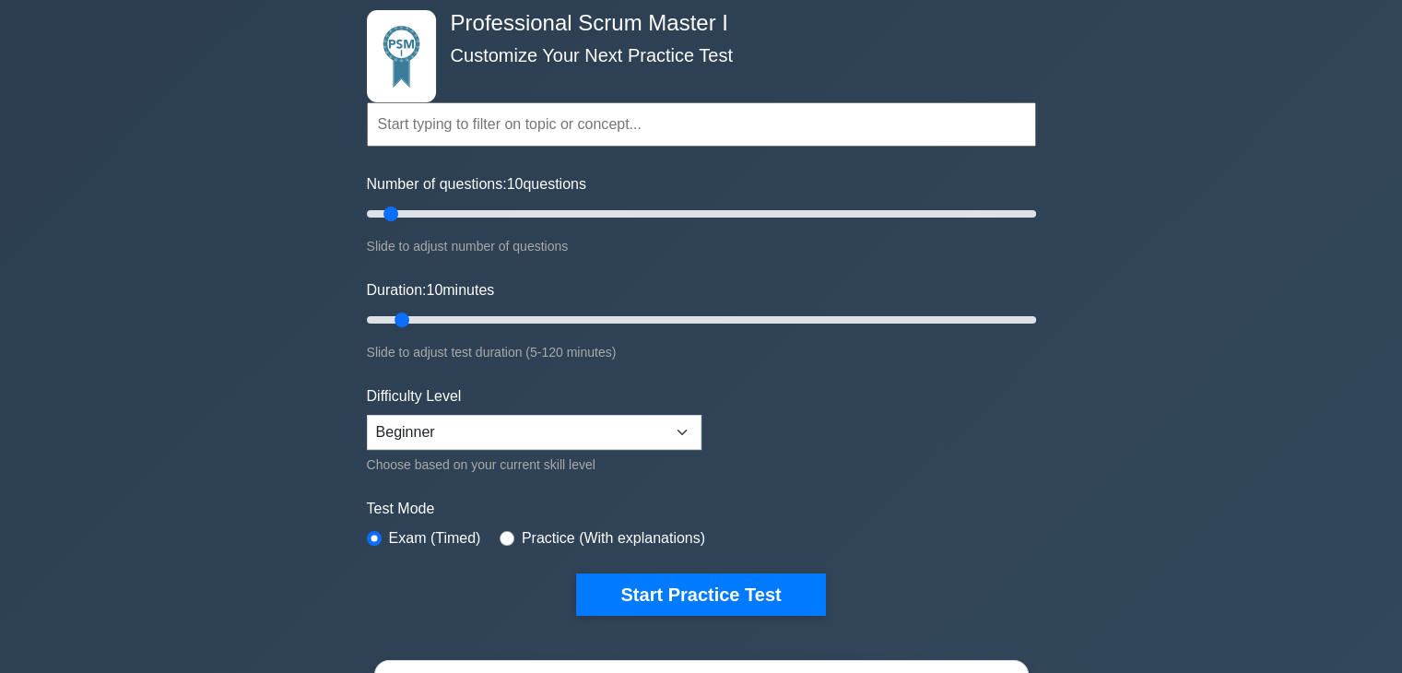
scroll to position [92, 0]
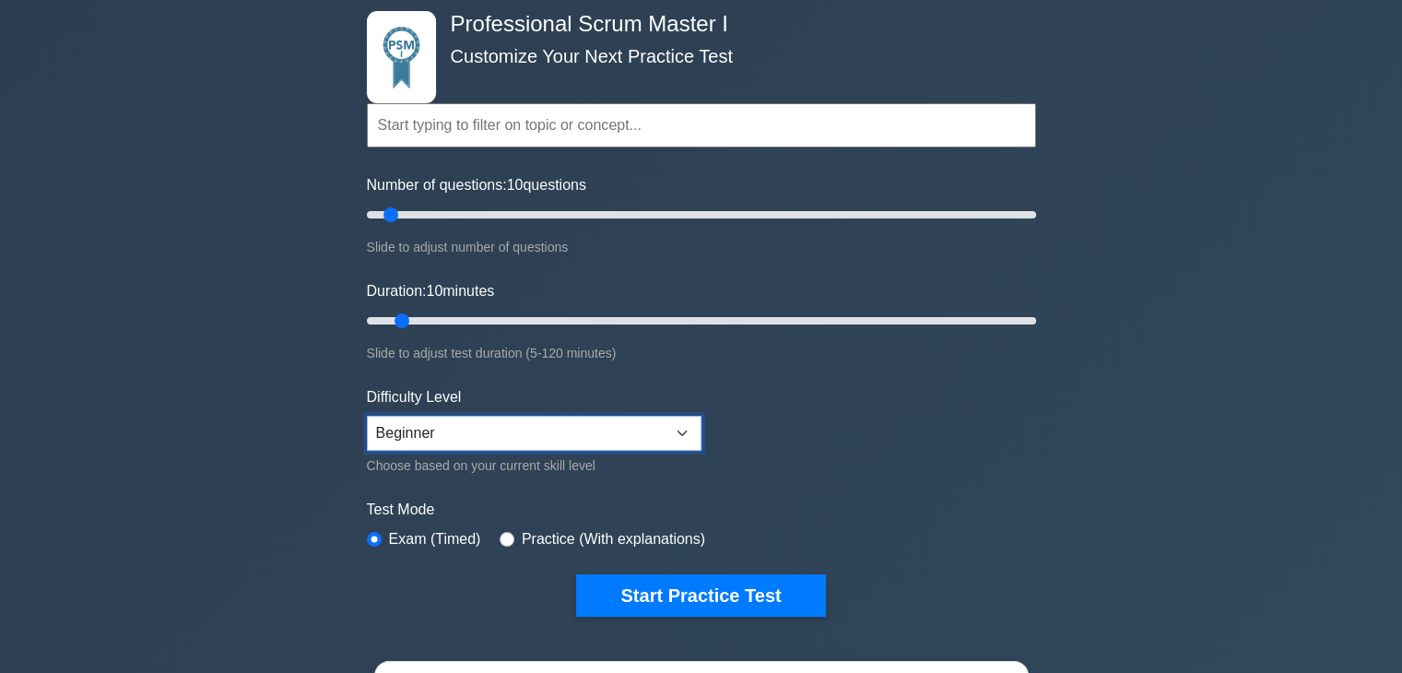
click at [476, 420] on select "Beginner Intermediate Expert" at bounding box center [534, 433] width 335 height 35
click at [367, 416] on select "Beginner Intermediate Expert" at bounding box center [534, 433] width 335 height 35
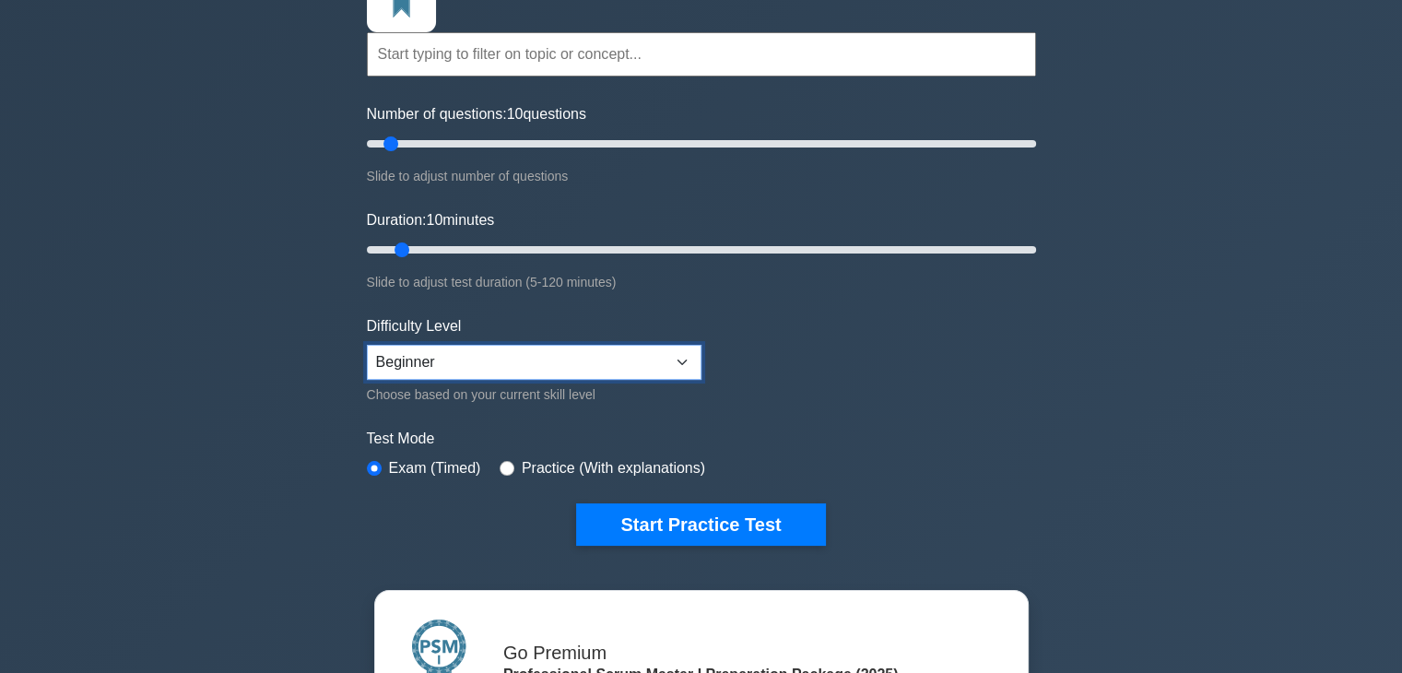
scroll to position [184, 0]
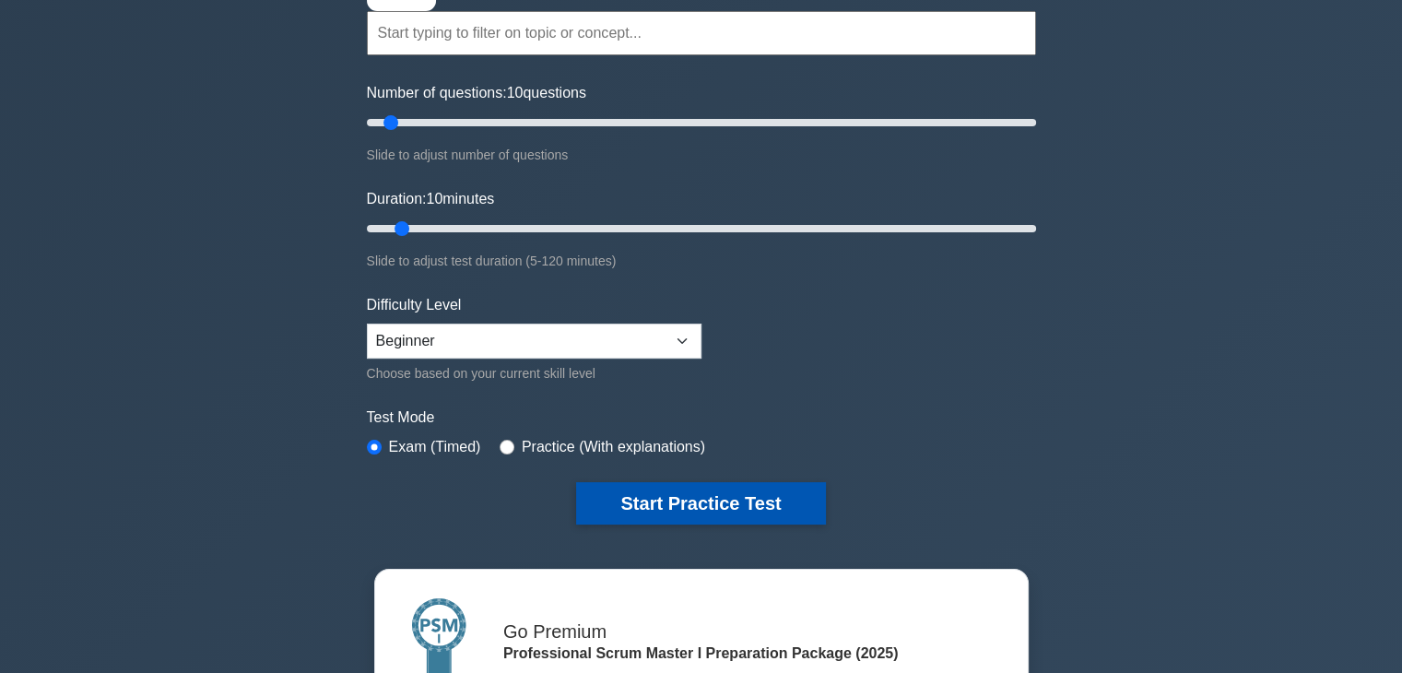
click at [620, 493] on button "Start Practice Test" at bounding box center [700, 503] width 249 height 42
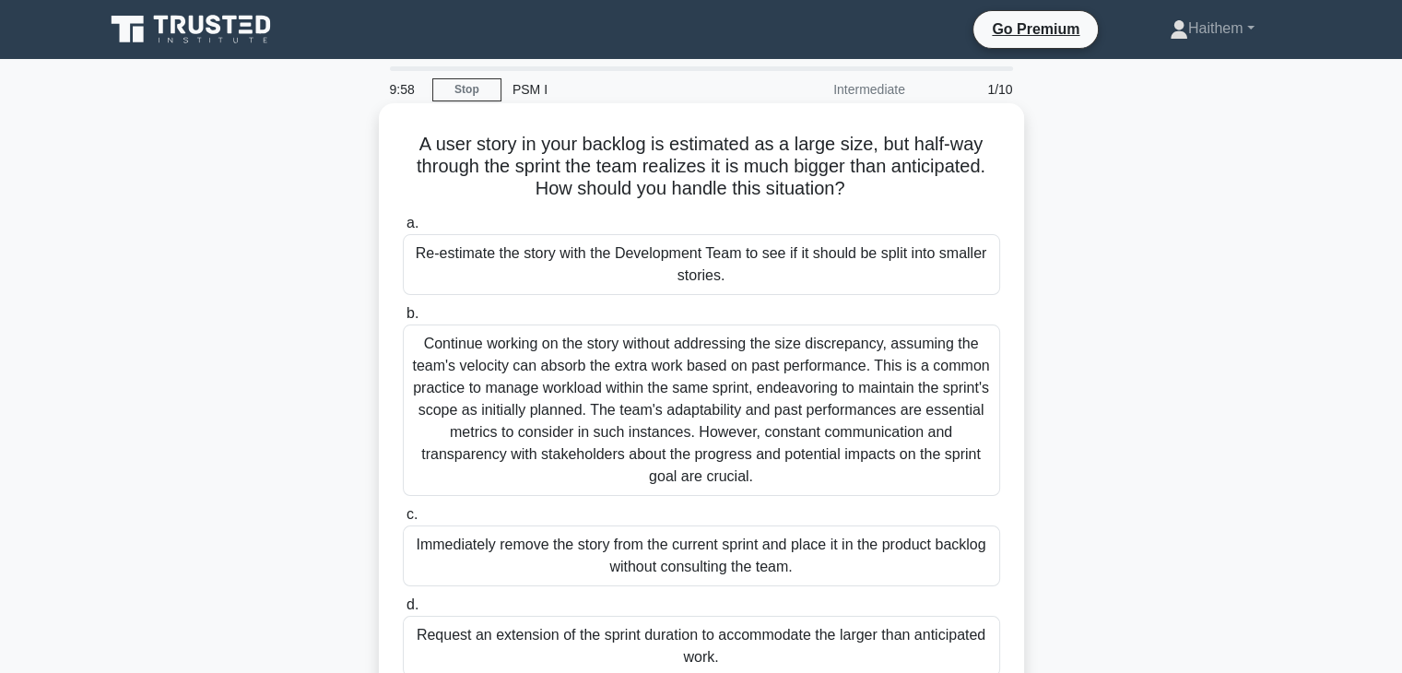
scroll to position [184, 0]
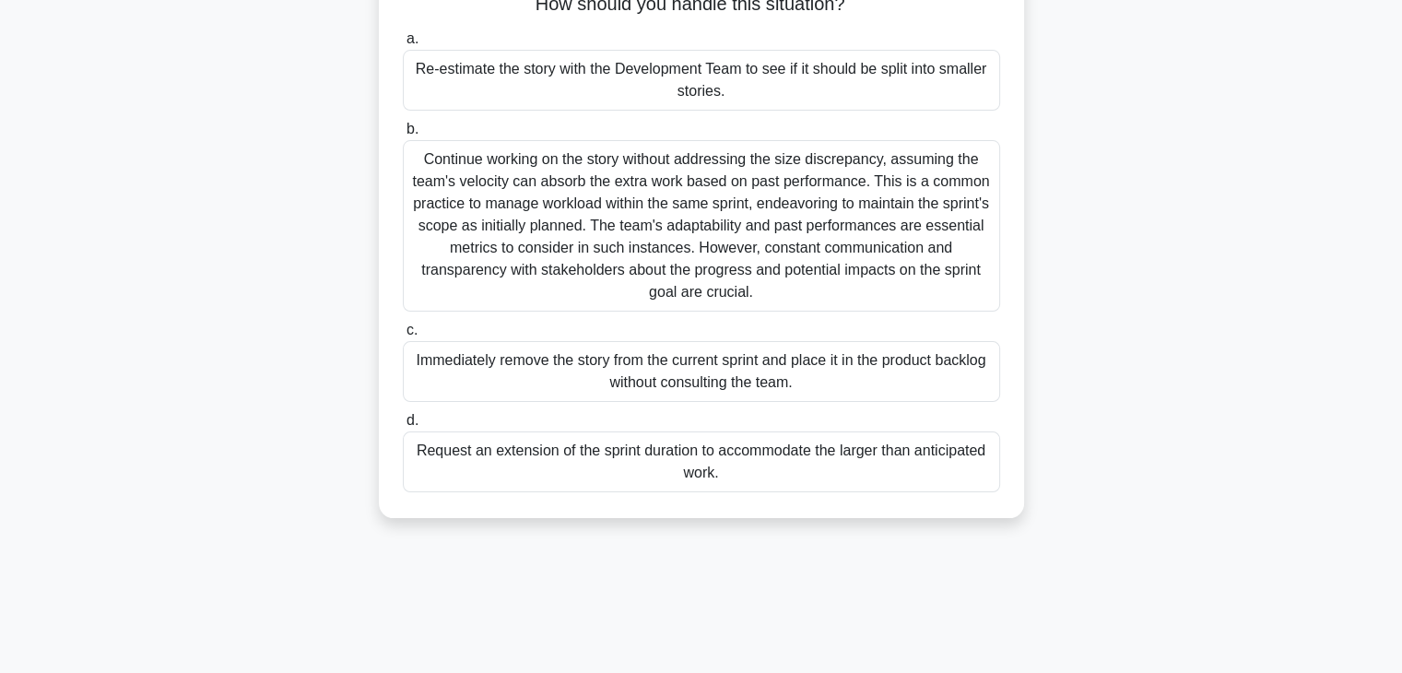
click at [564, 374] on div "Immediately remove the story from the current sprint and place it in the produc…" at bounding box center [701, 371] width 597 height 61
click at [403, 337] on input "c. Immediately remove the story from the current sprint and place it in the pro…" at bounding box center [403, 331] width 0 height 12
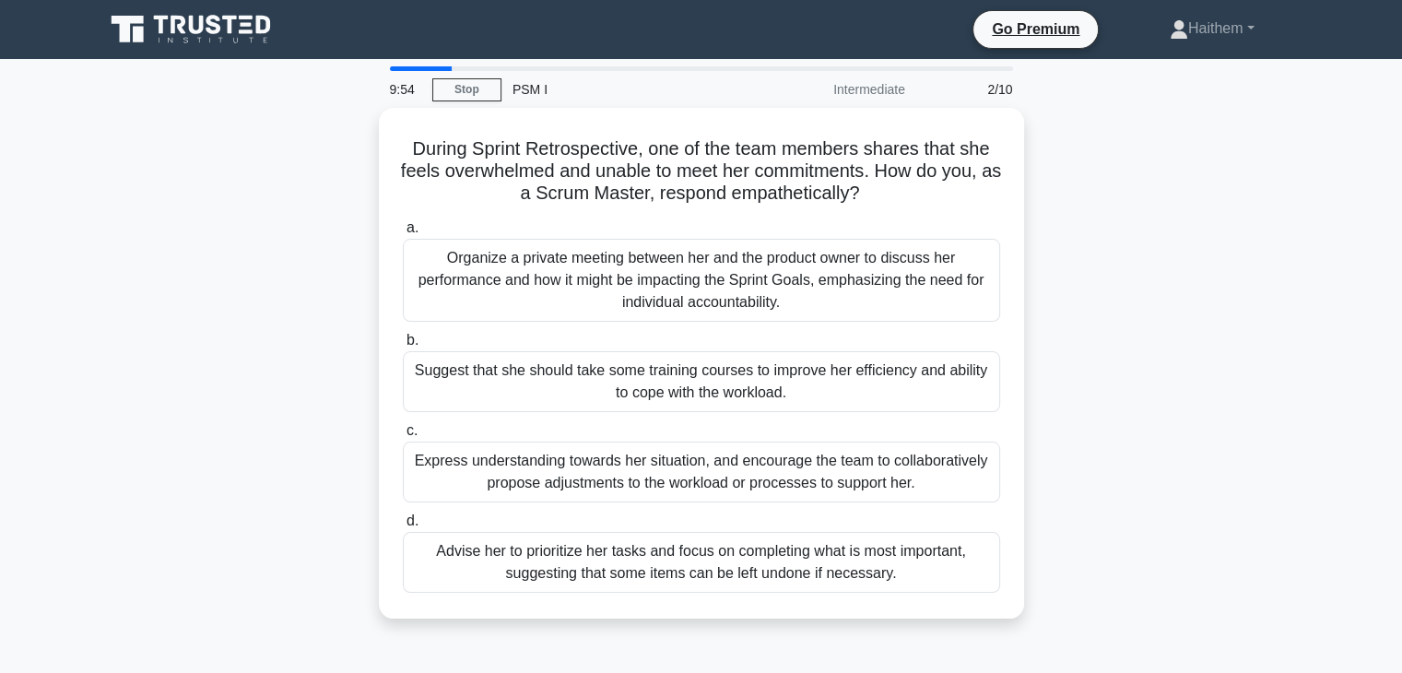
scroll to position [0, 0]
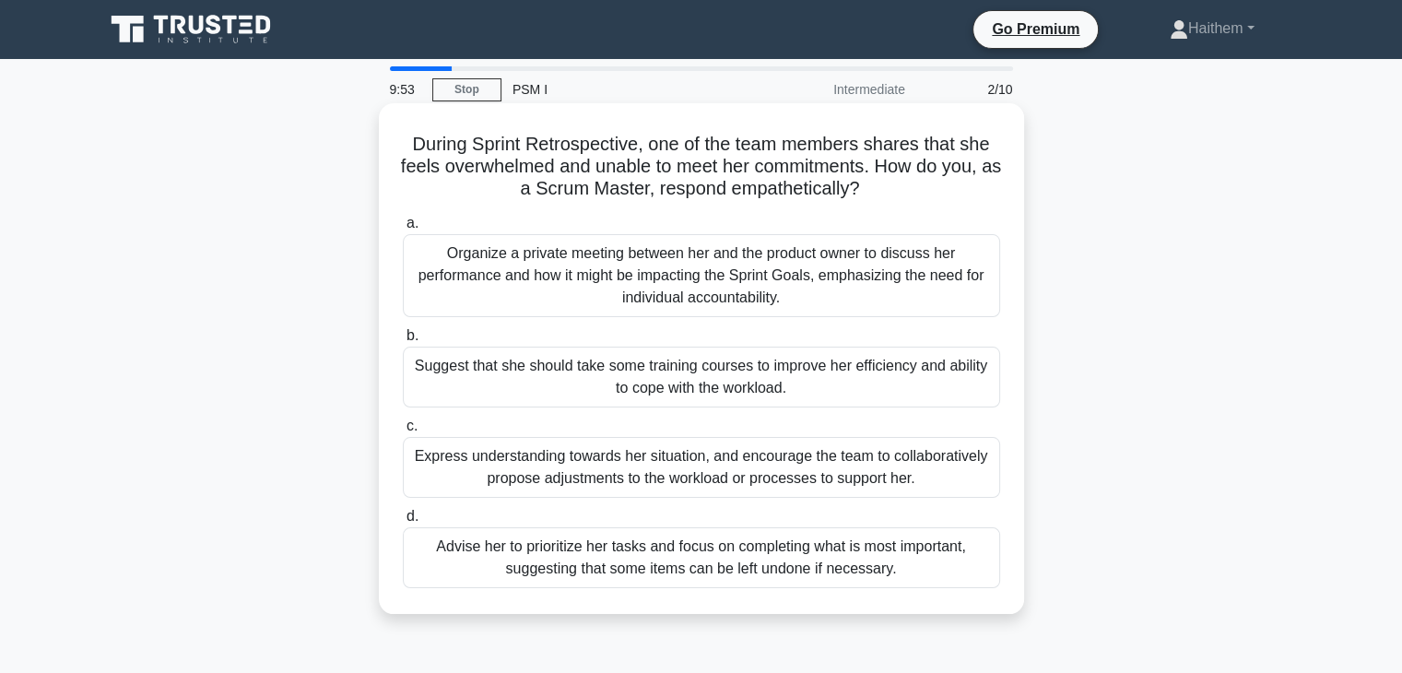
click at [572, 539] on div "Advise her to prioritize her tasks and focus on completing what is most importa…" at bounding box center [701, 557] width 597 height 61
click at [403, 523] on input "d. Advise her to prioritize her tasks and focus on completing what is most impo…" at bounding box center [403, 517] width 0 height 12
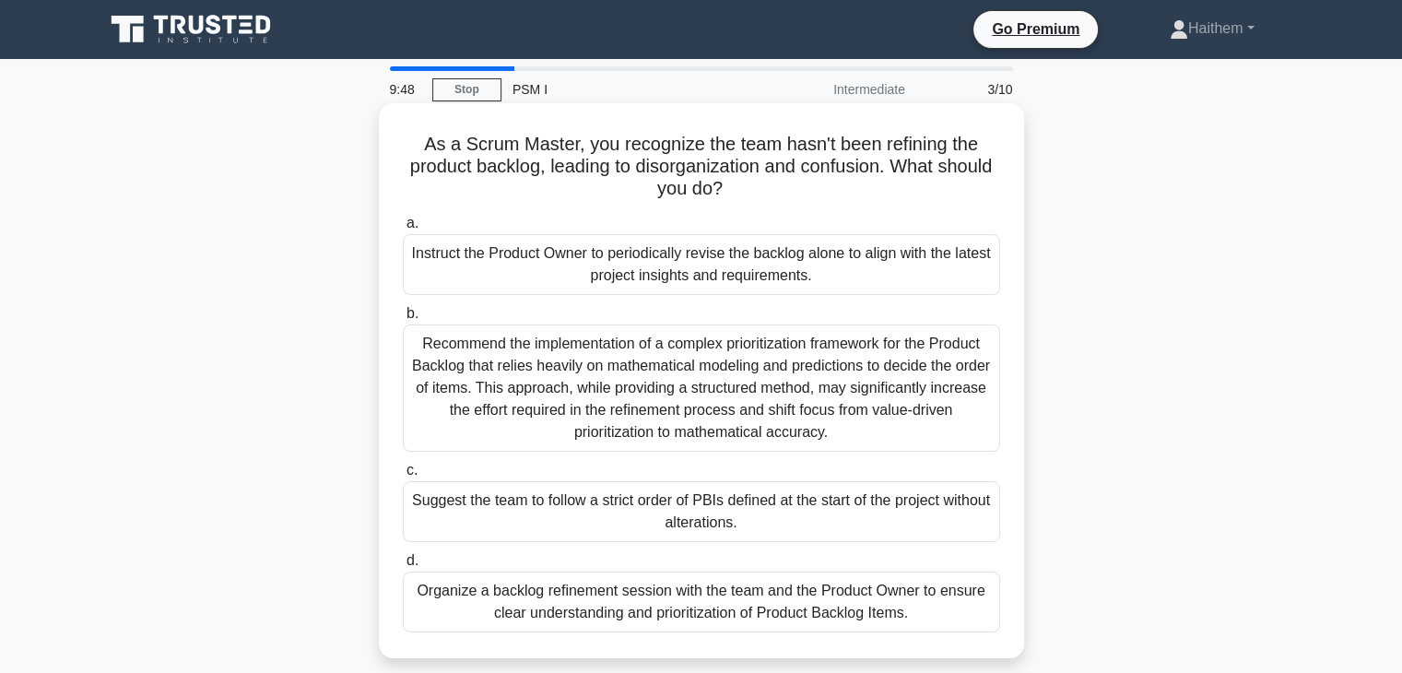
click at [567, 394] on div "Recommend the implementation of a complex prioritization framework for the Prod…" at bounding box center [701, 388] width 597 height 127
click at [403, 320] on input "b. Recommend the implementation of a complex prioritization framework for the P…" at bounding box center [403, 314] width 0 height 12
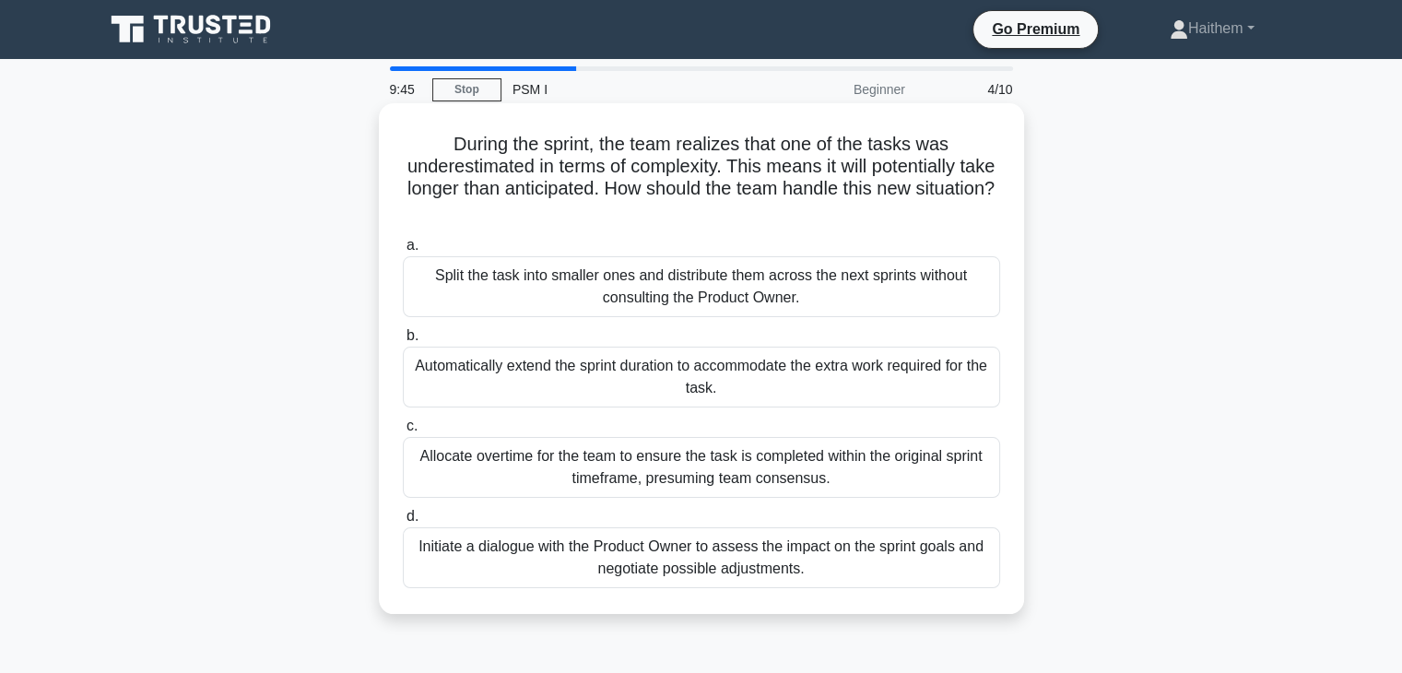
click at [561, 460] on div "Allocate overtime for the team to ensure the task is completed within the origi…" at bounding box center [701, 467] width 597 height 61
click at [403, 432] on input "c. Allocate overtime for the team to ensure the task is completed within the or…" at bounding box center [403, 426] width 0 height 12
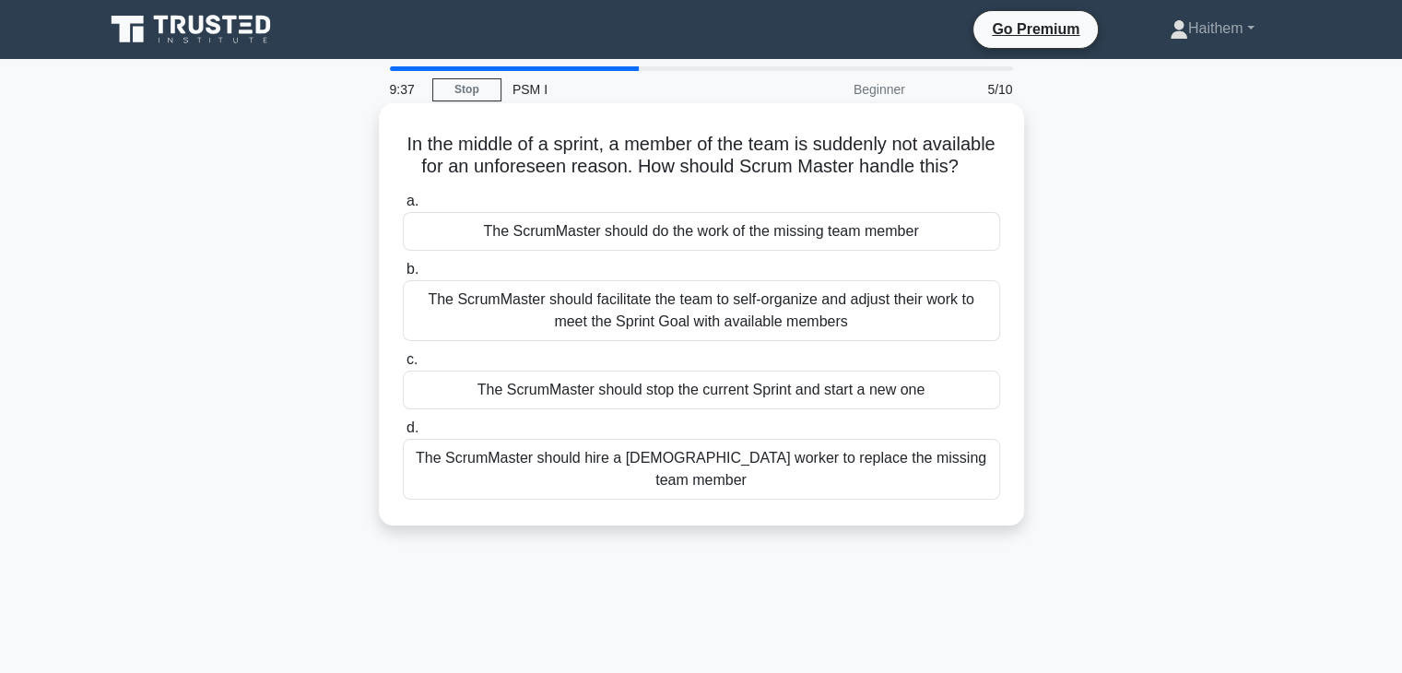
click at [585, 326] on div "The ScrumMaster should facilitate the team to self-organize and adjust their wo…" at bounding box center [701, 310] width 597 height 61
click at [403, 276] on input "b. The ScrumMaster should facilitate the team to self-organize and adjust their…" at bounding box center [403, 270] width 0 height 12
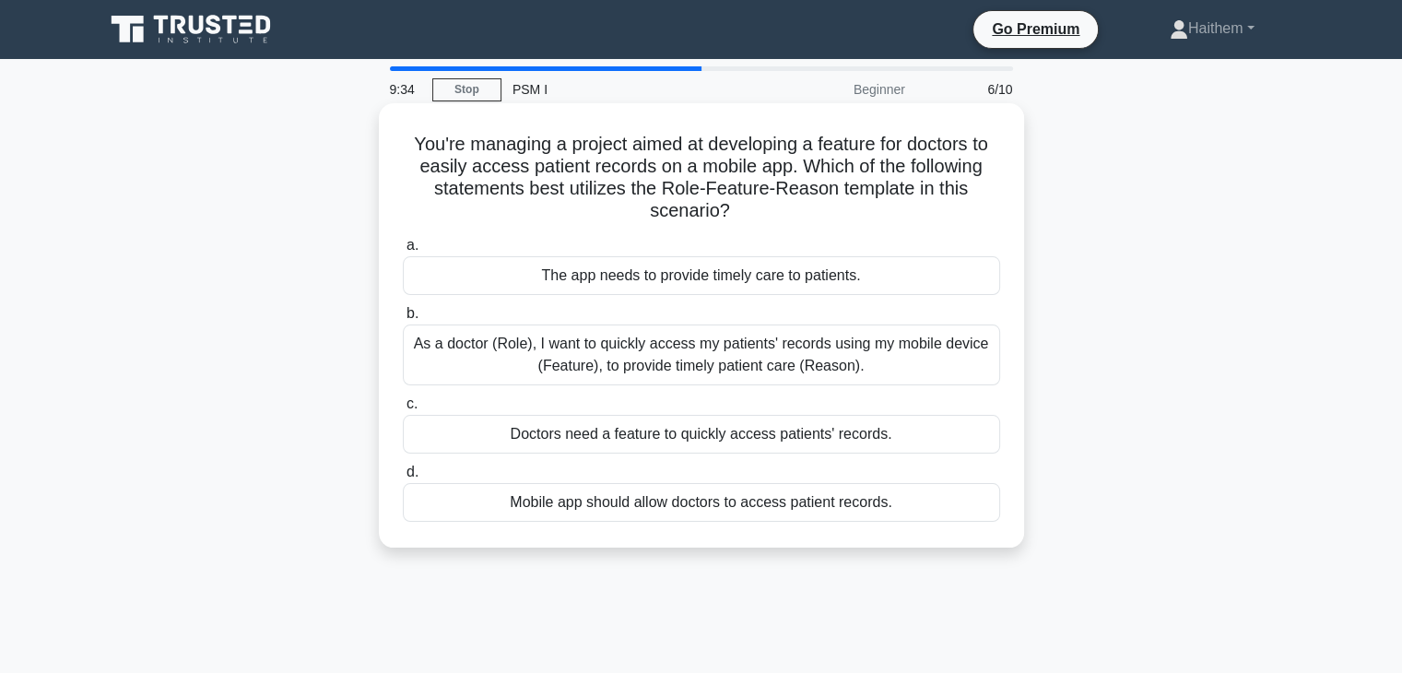
click at [561, 437] on div "Doctors need a feature to quickly access patients' records." at bounding box center [701, 434] width 597 height 39
click at [403, 410] on input "c. Doctors need a feature to quickly access patients' records." at bounding box center [403, 404] width 0 height 12
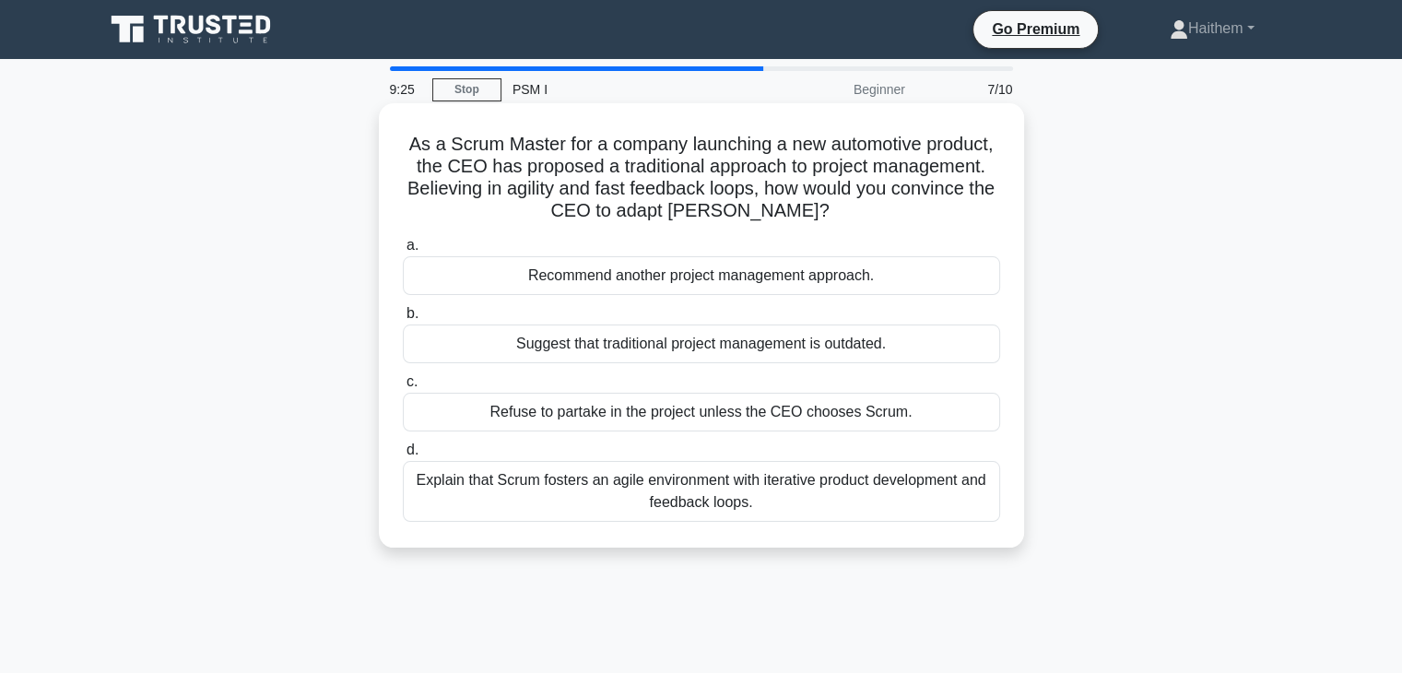
click at [599, 349] on div "Suggest that traditional project management is outdated." at bounding box center [701, 344] width 597 height 39
click at [403, 320] on input "b. Suggest that traditional project management is outdated." at bounding box center [403, 314] width 0 height 12
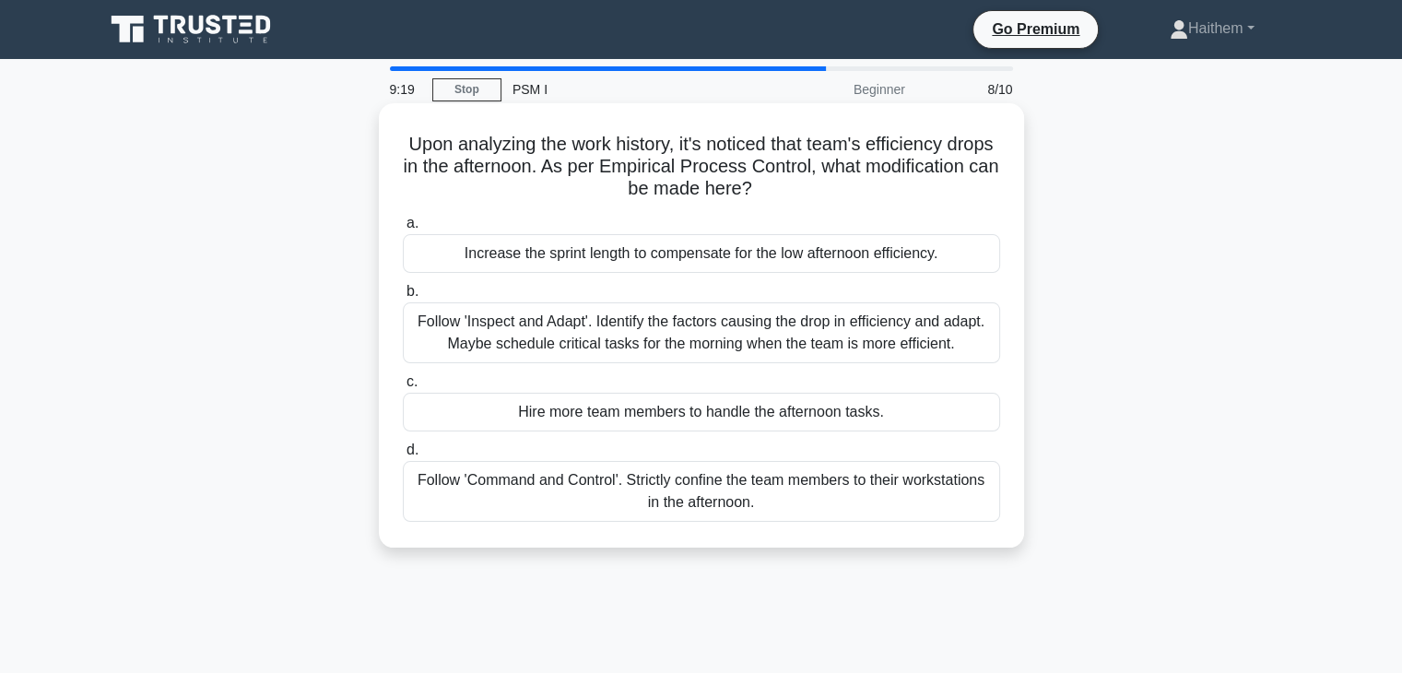
click at [594, 480] on div "Follow 'Command and Control'. Strictly confine the team members to their workst…" at bounding box center [701, 491] width 597 height 61
click at [403, 456] on input "d. Follow 'Command and Control'. Strictly confine the team members to their wor…" at bounding box center [403, 450] width 0 height 12
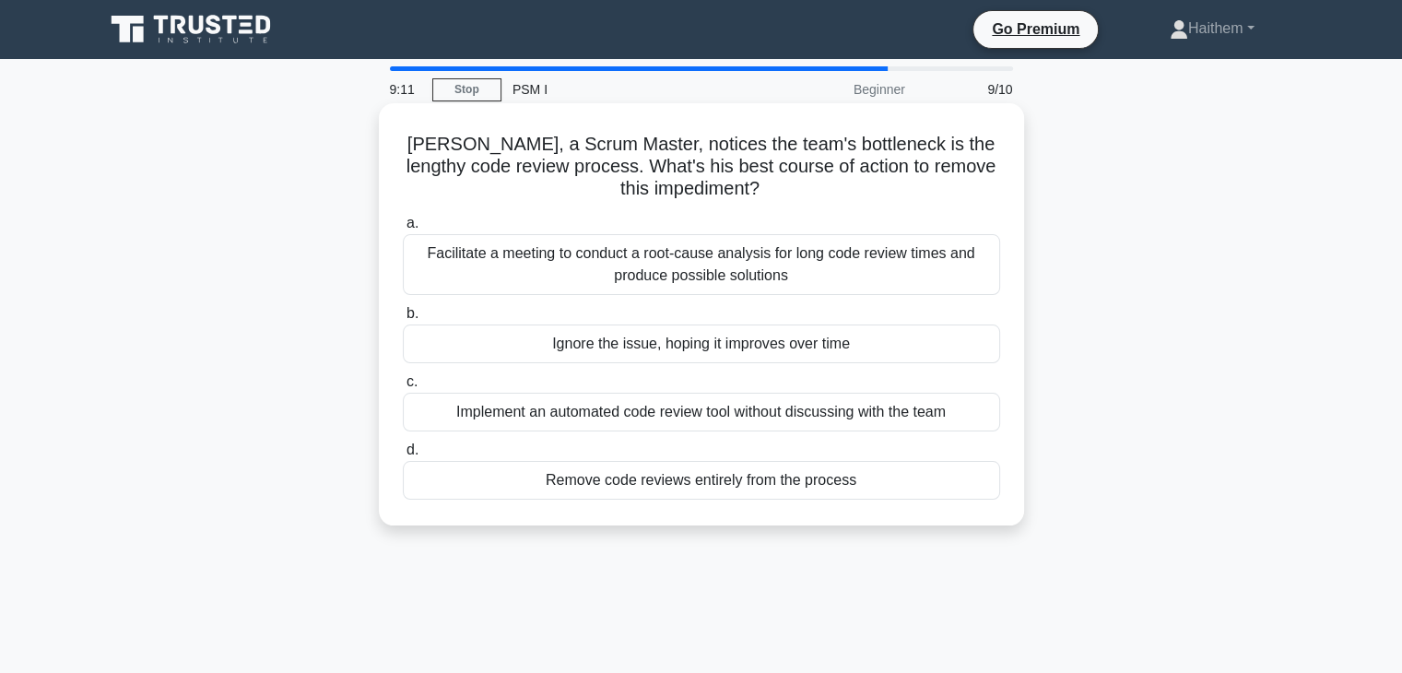
click at [594, 410] on div "Implement an automated code review tool without discussing with the team" at bounding box center [701, 412] width 597 height 39
click at [403, 388] on input "c. Implement an automated code review tool without discussing with the team" at bounding box center [403, 382] width 0 height 12
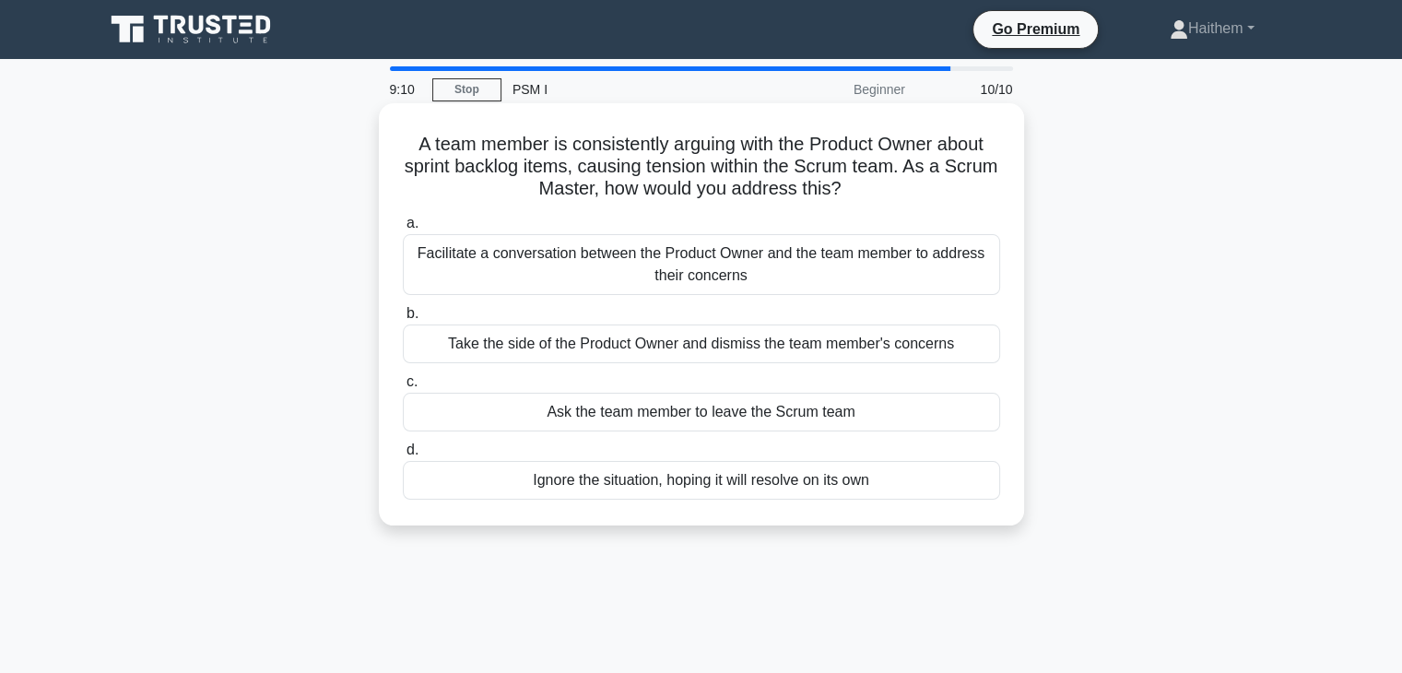
click at [614, 480] on div "Ignore the situation, hoping it will resolve on its own" at bounding box center [701, 480] width 597 height 39
click at [403, 456] on input "d. Ignore the situation, hoping it will resolve on its own" at bounding box center [403, 450] width 0 height 12
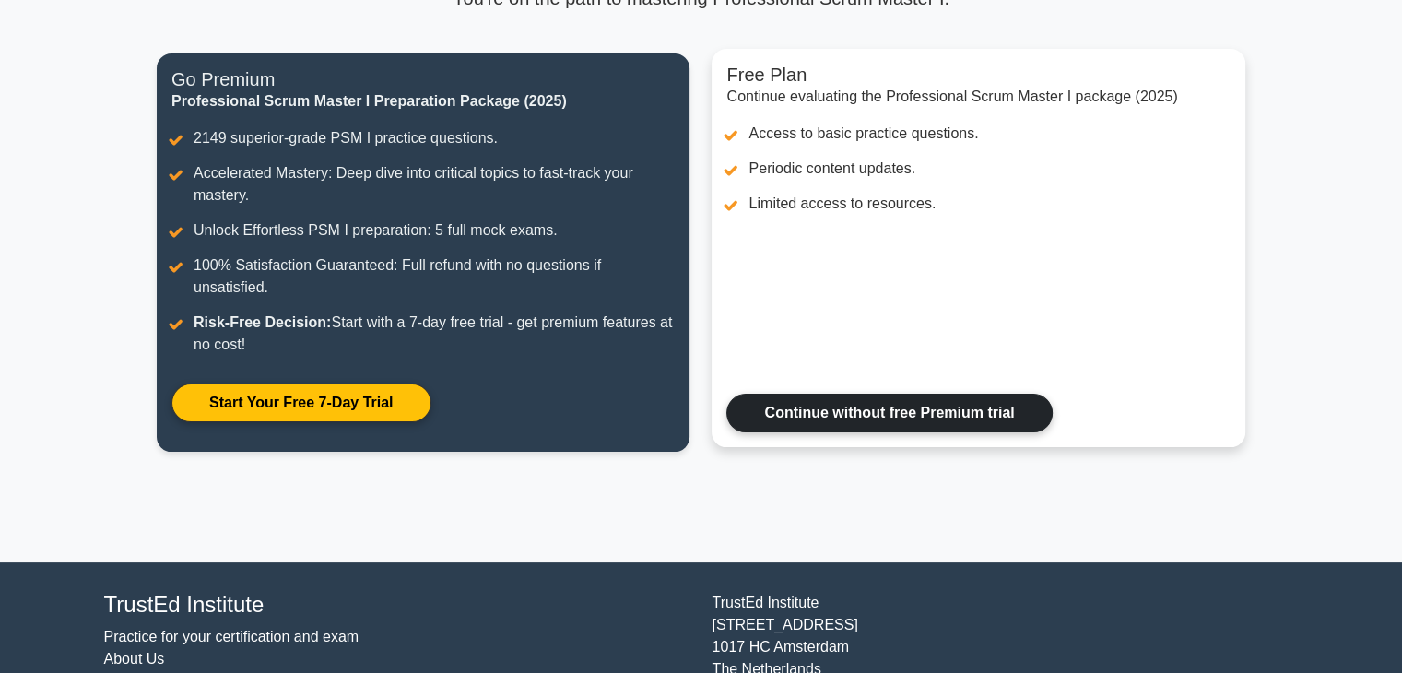
scroll to position [107, 0]
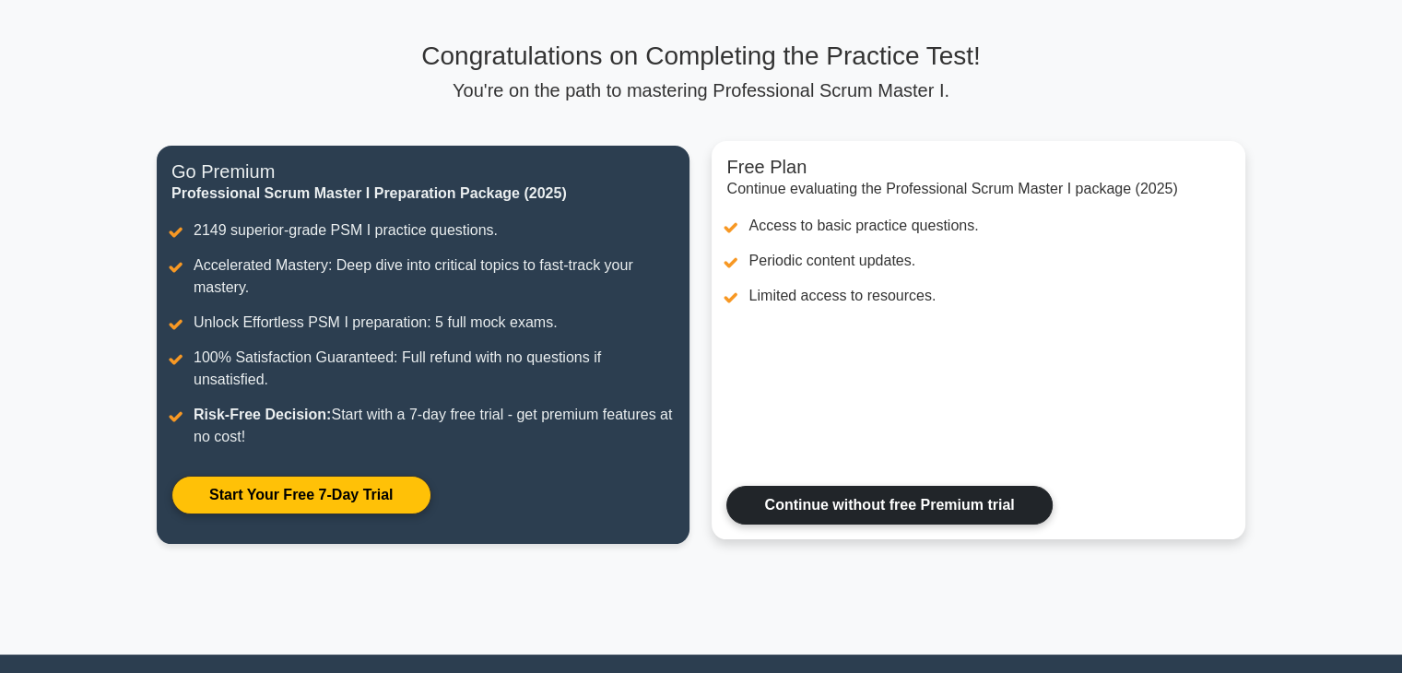
click at [801, 486] on link "Continue without free Premium trial" at bounding box center [889, 505] width 325 height 39
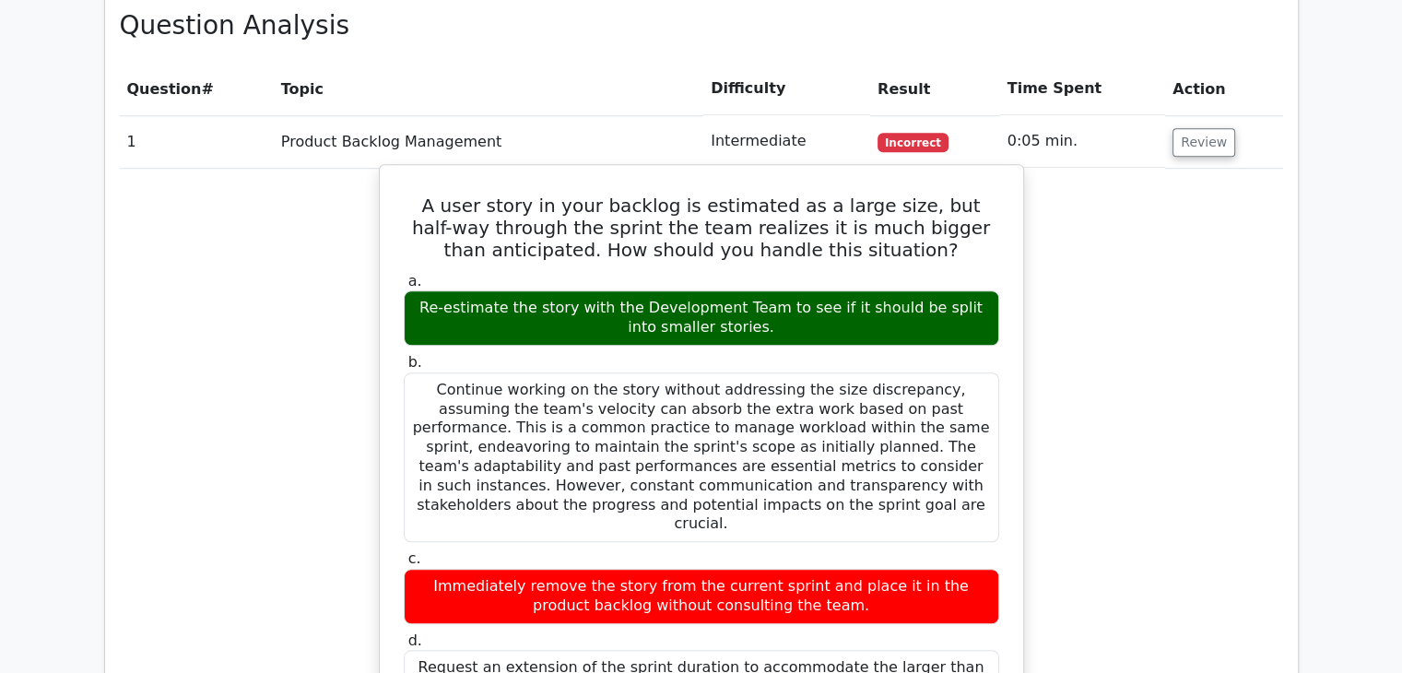
scroll to position [1567, 0]
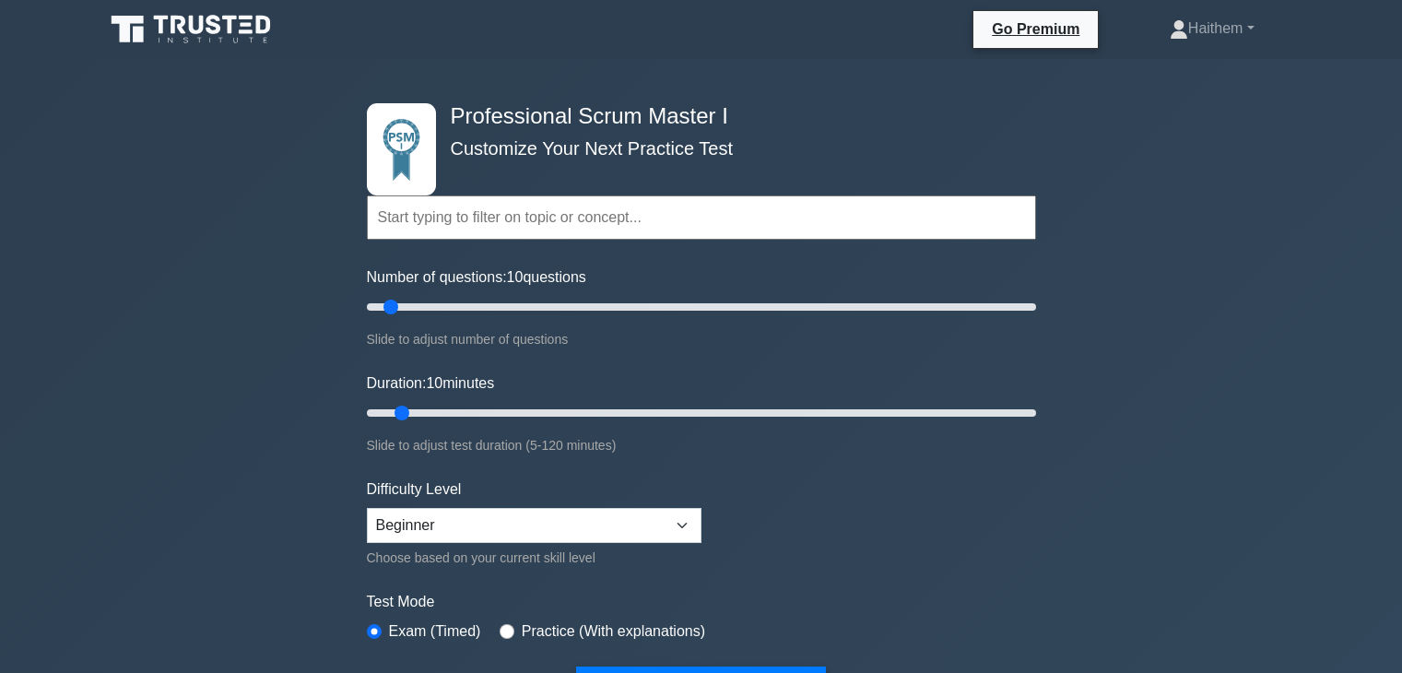
scroll to position [184, 0]
